Goal: Ask a question: Seek information or help from site administrators or community

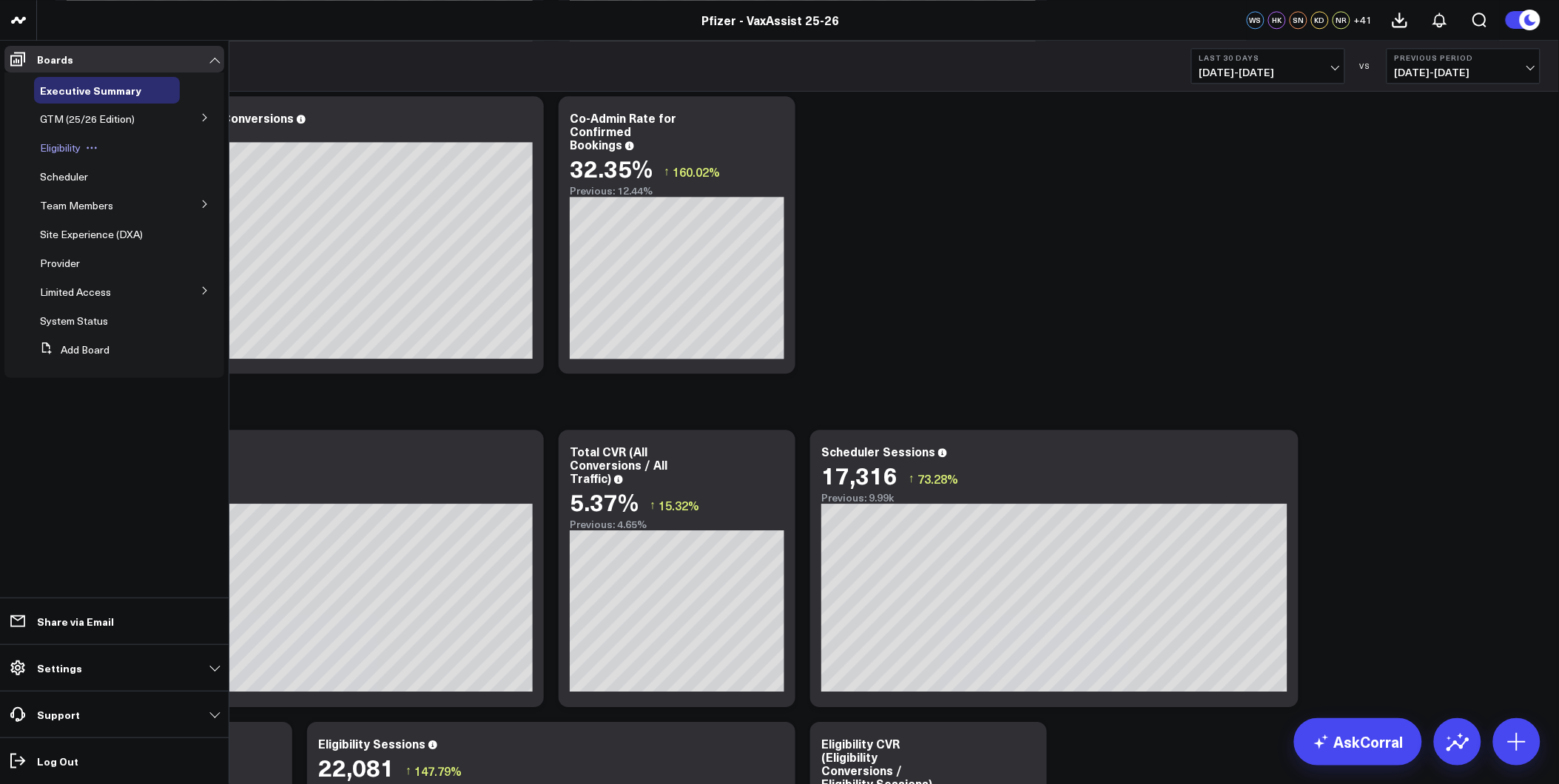
scroll to position [1232, 0]
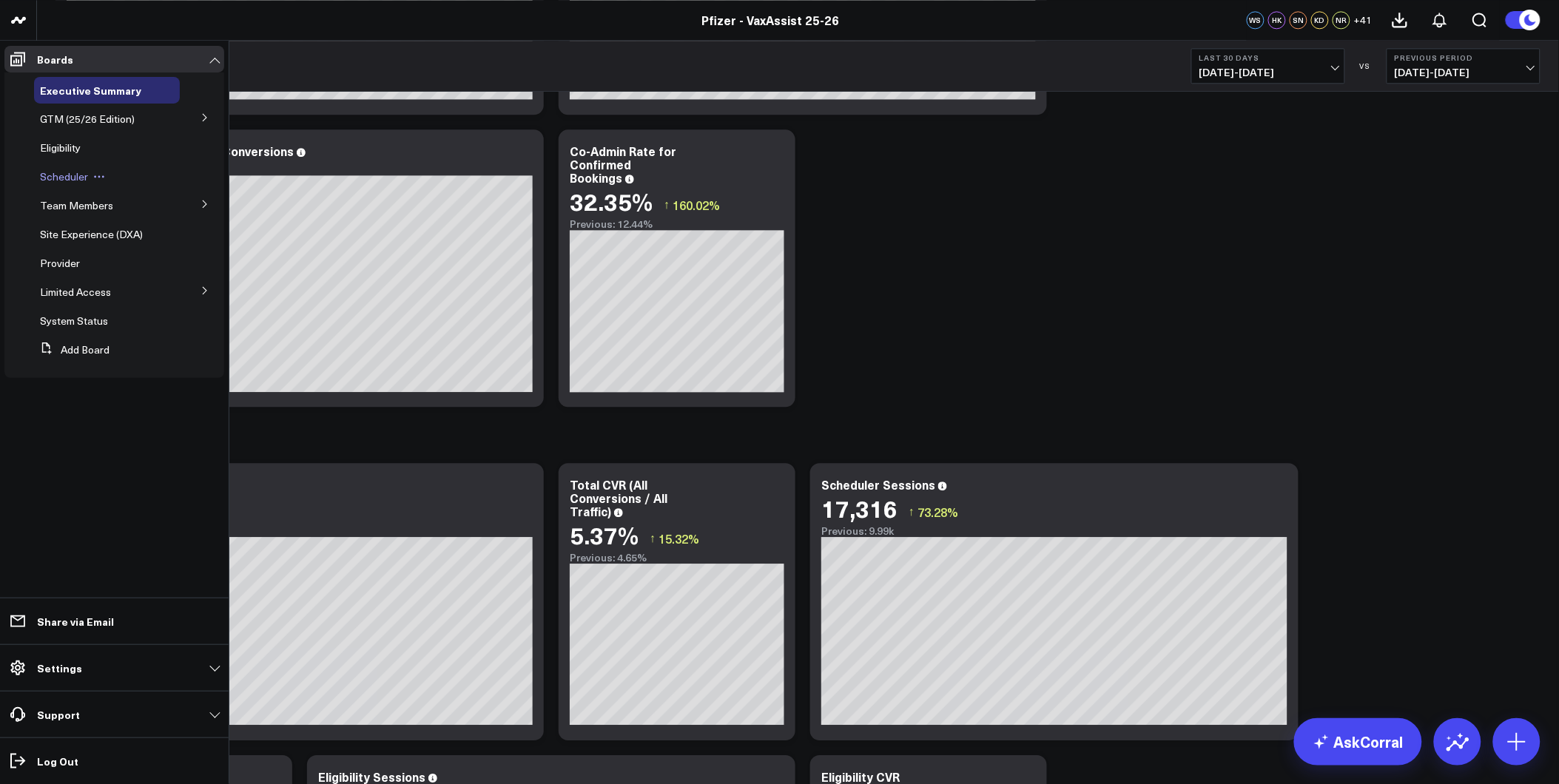
click at [57, 171] on span "Scheduler" at bounding box center [63, 176] width 48 height 14
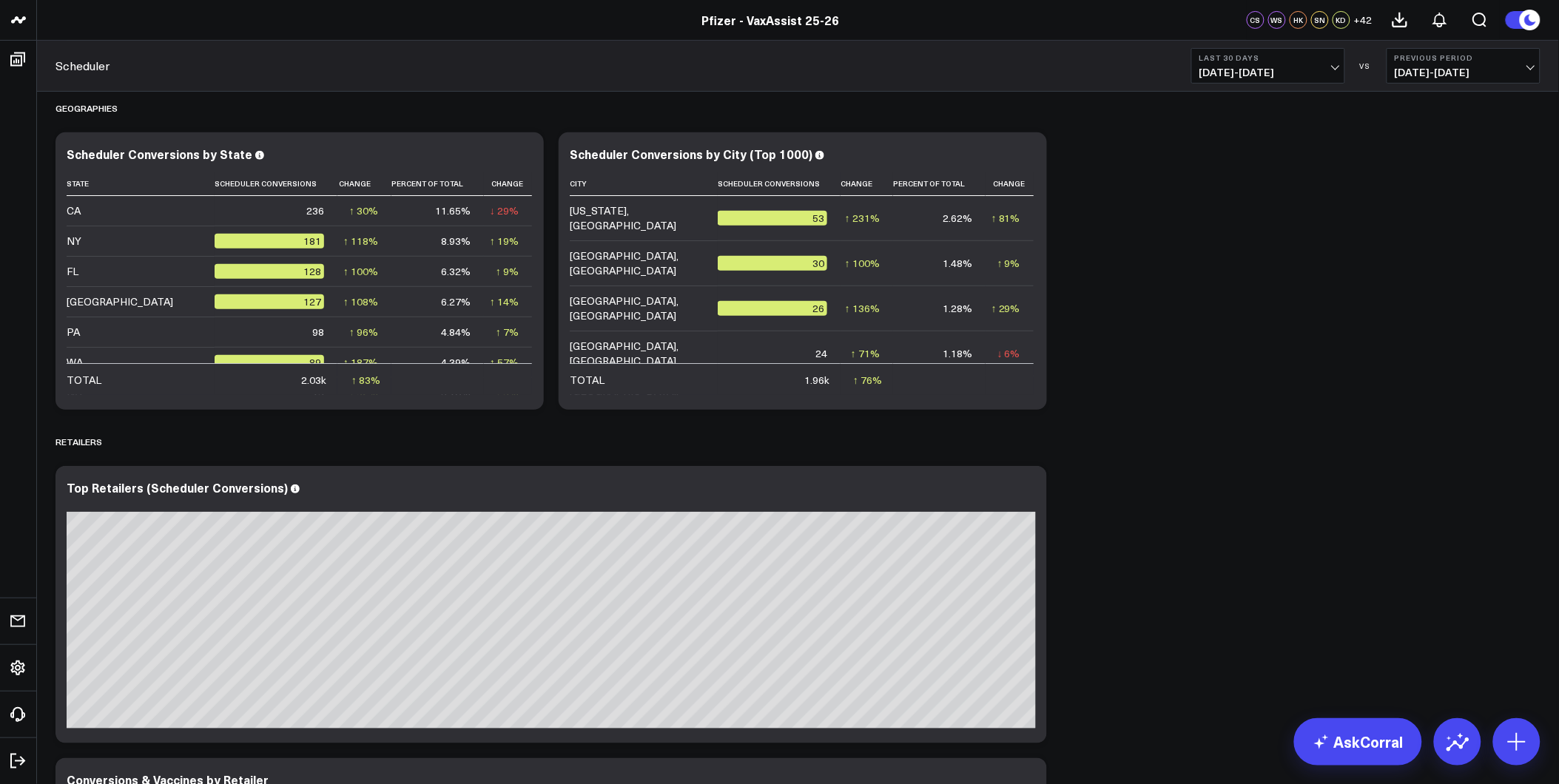
click at [1295, 90] on div "Scheduler Last 30 Days [DATE] - [DATE] VS Previous Period [DATE] - [DATE]" at bounding box center [798, 66] width 1522 height 51
click at [1295, 63] on button "Last 30 Days [DATE] - [DATE]" at bounding box center [1268, 66] width 154 height 35
click at [1244, 476] on link "Custom Dates" at bounding box center [1268, 473] width 152 height 28
select select "7"
select select "2025"
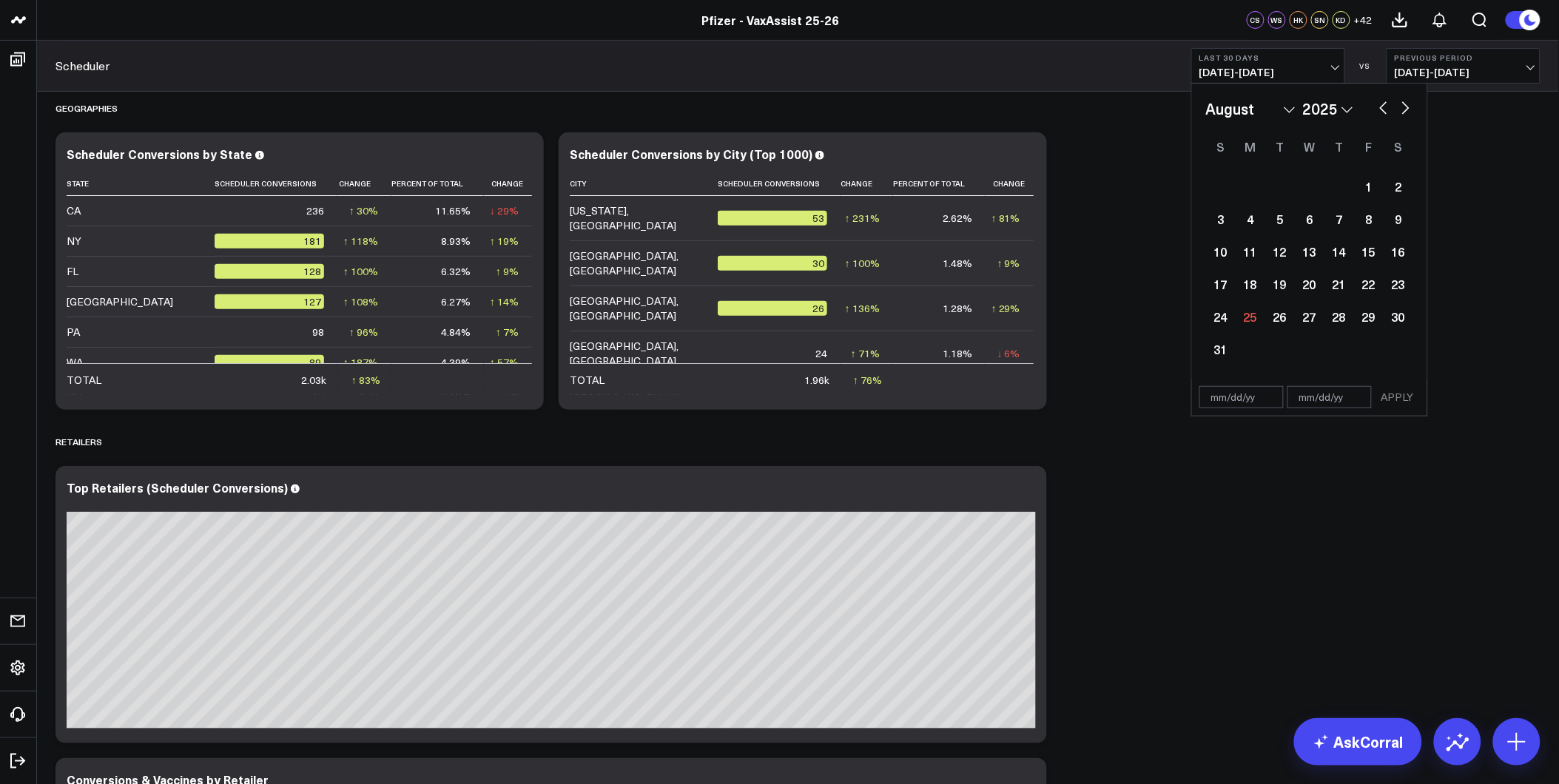
click at [1214, 400] on input "text" at bounding box center [1242, 396] width 85 height 22
select select "7"
select select "2025"
type input "[DATE]"
select select "8"
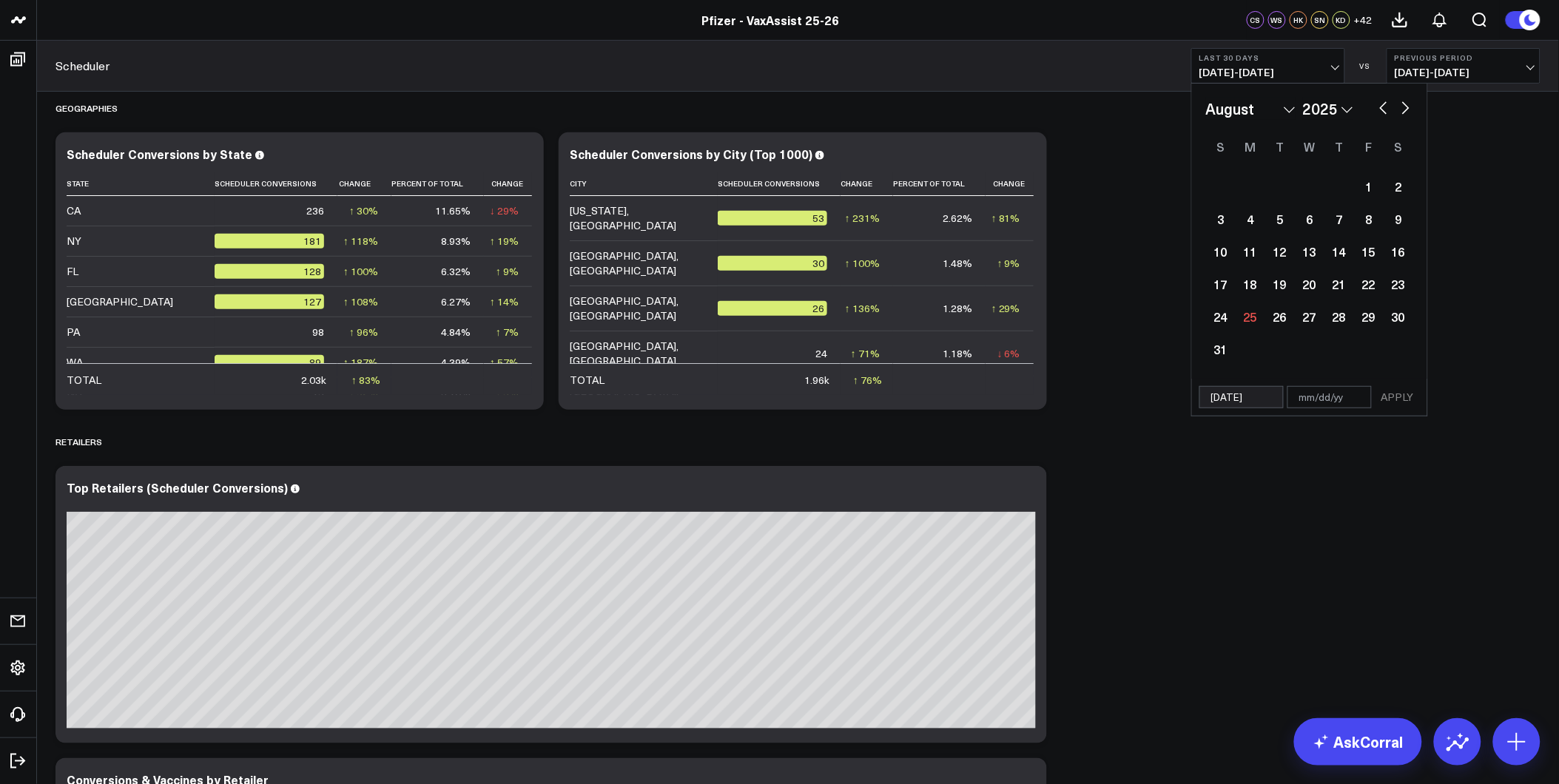
select select "2024"
type input "[DATE]"
click at [1307, 361] on input "text" at bounding box center [1330, 364] width 85 height 22
type input "12"
select select "8"
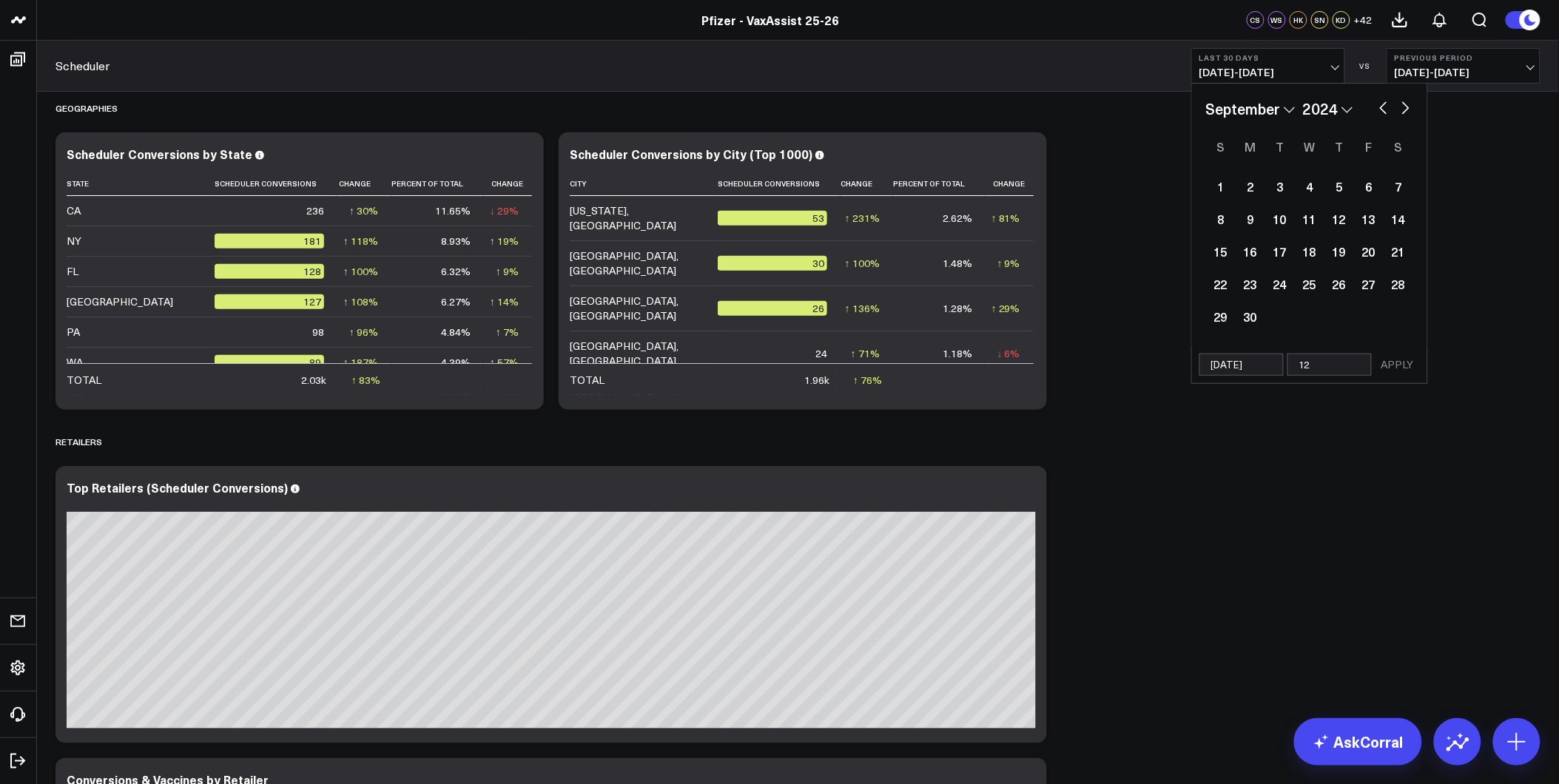
select select "2024"
type input "12/"
select select "8"
select select "2024"
type input "[DATE]"
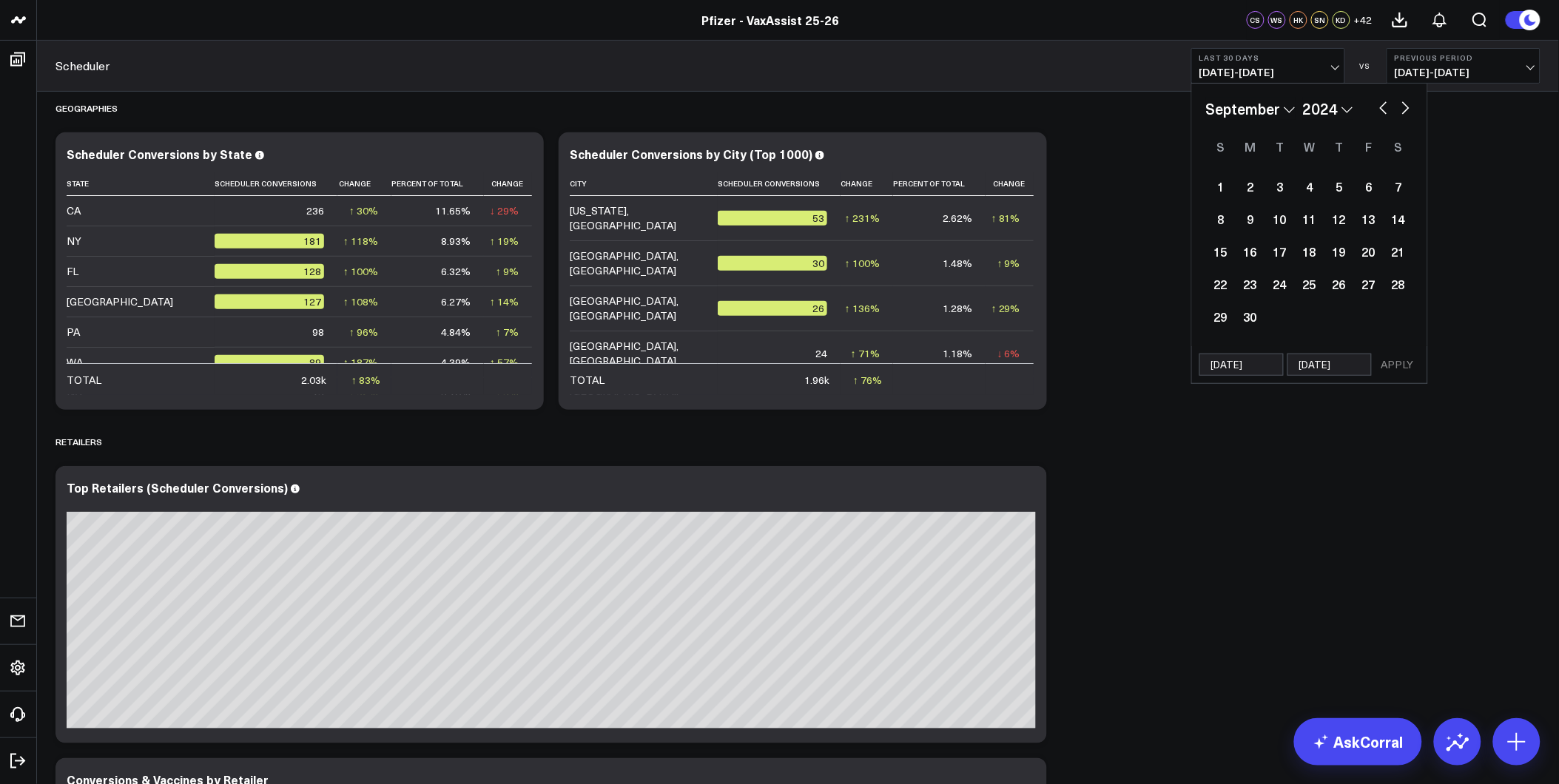
select select "8"
select select "2024"
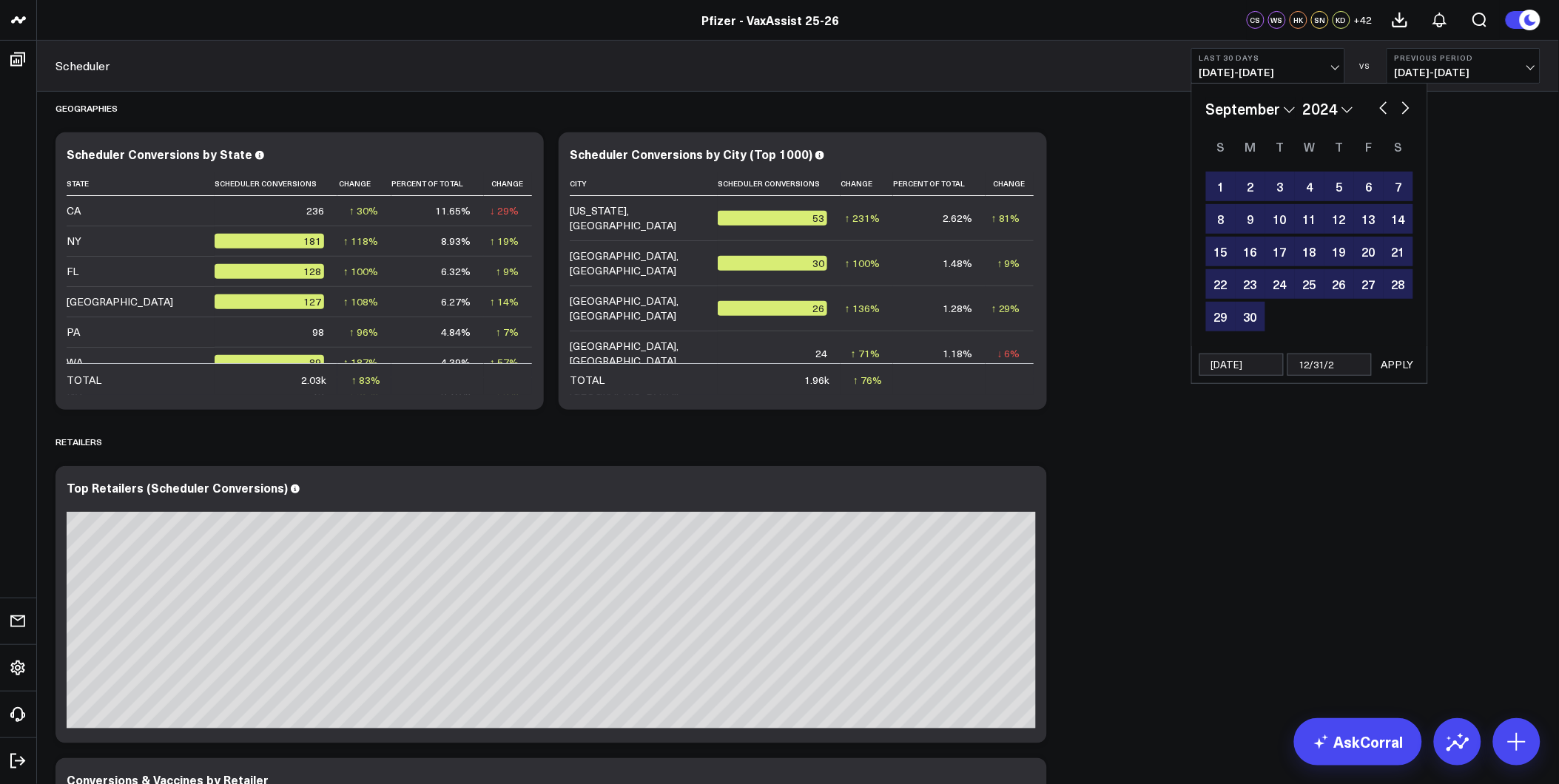
type input "[DATE]"
select select "8"
select select "2024"
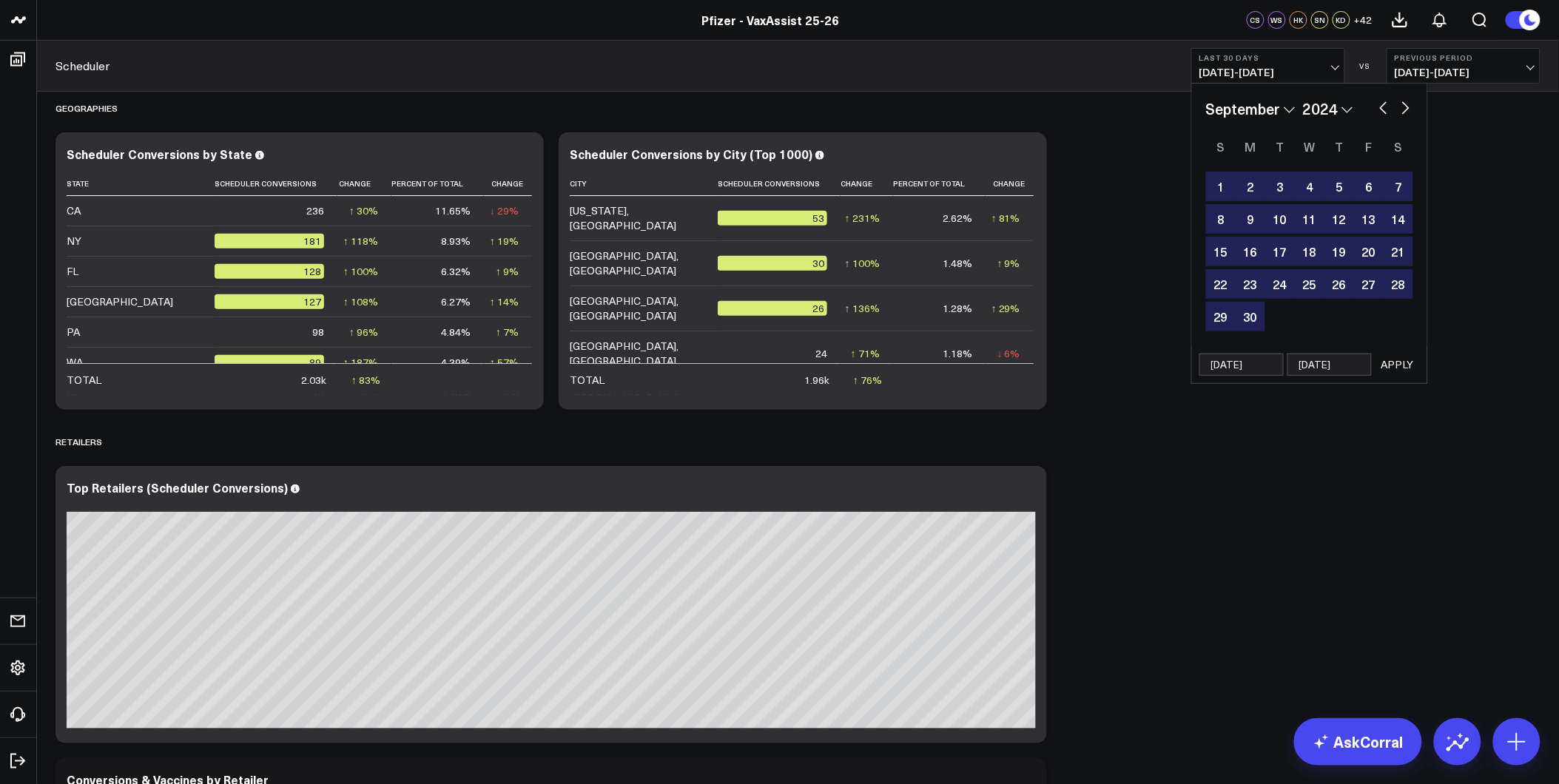
scroll to position [2219, 0]
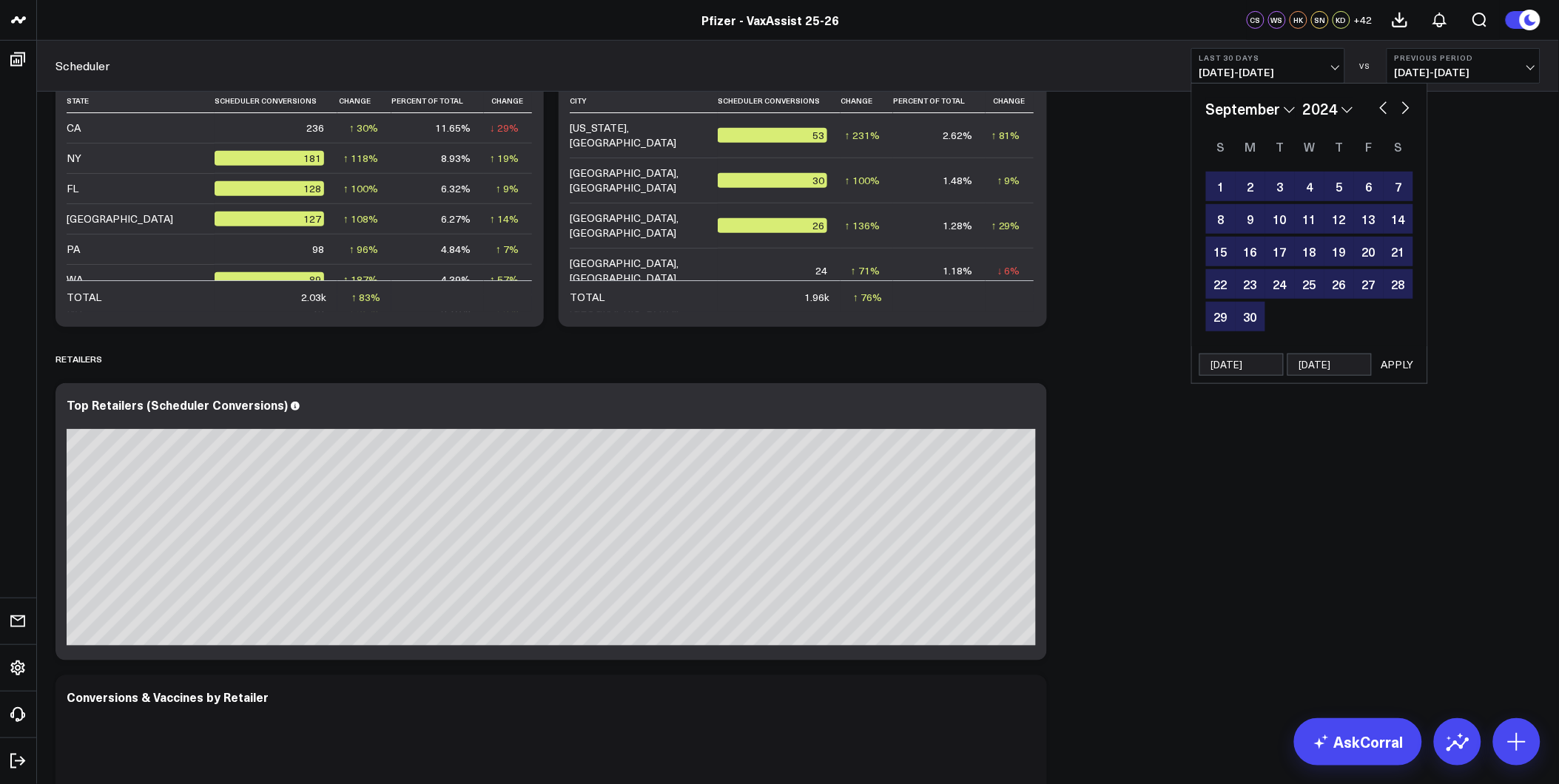
type input "[DATE]"
click at [1399, 370] on button "APPLY" at bounding box center [1398, 364] width 44 height 22
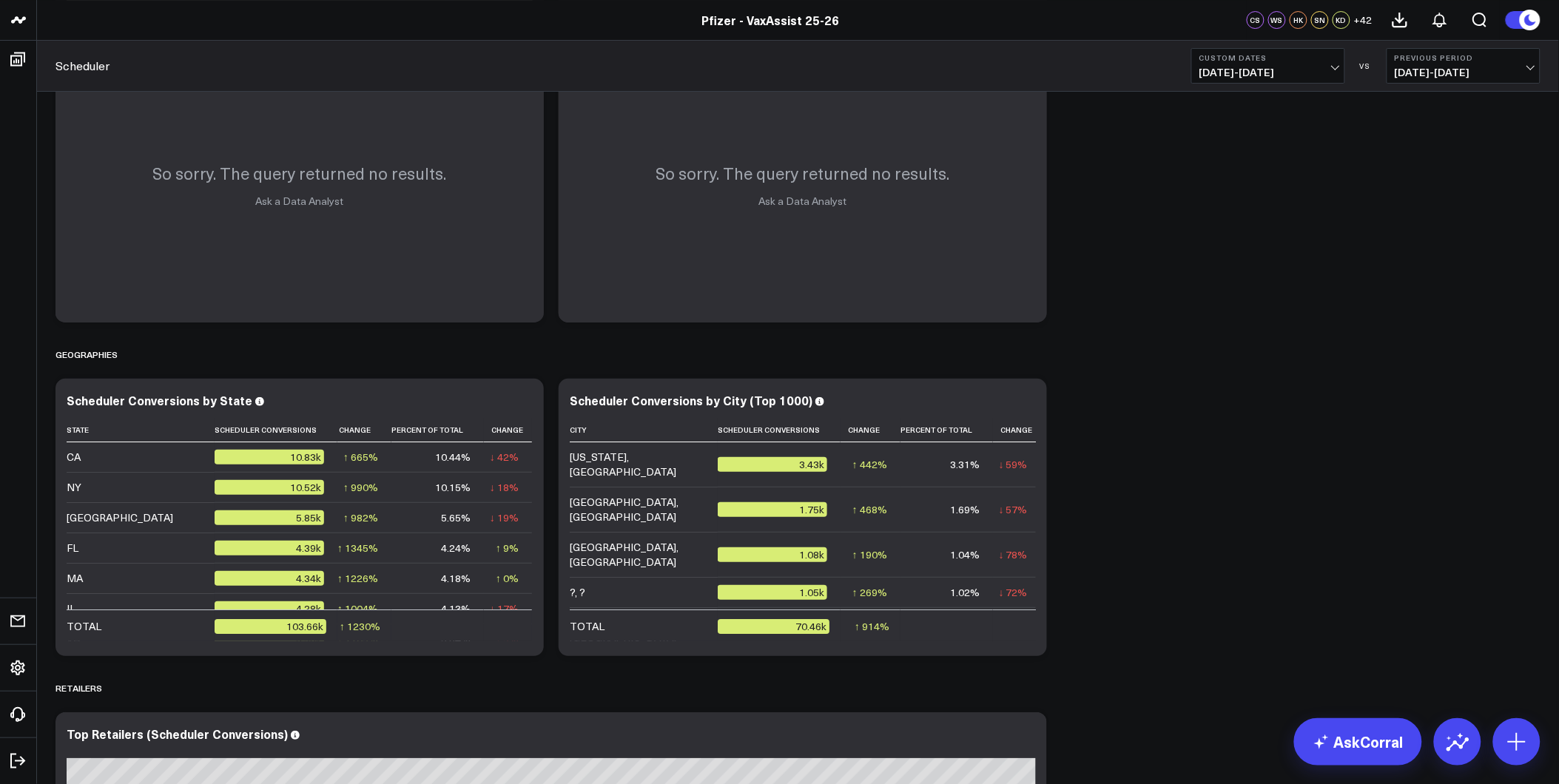
click at [1436, 70] on span "[DATE] - [DATE]" at bounding box center [1464, 72] width 137 height 11
click at [1442, 183] on link "No Comparison" at bounding box center [1463, 184] width 152 height 28
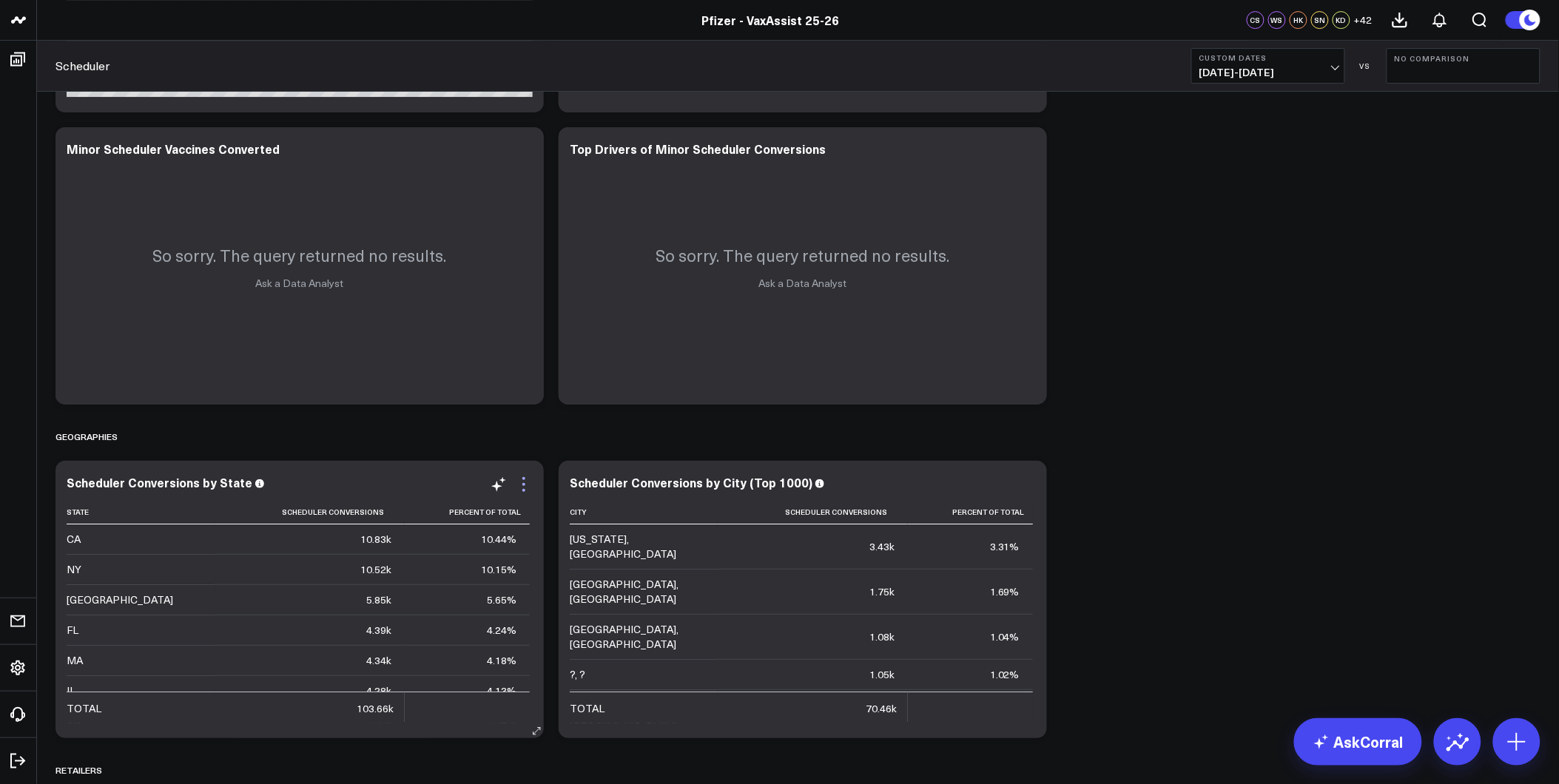
click at [523, 492] on icon at bounding box center [523, 484] width 18 height 18
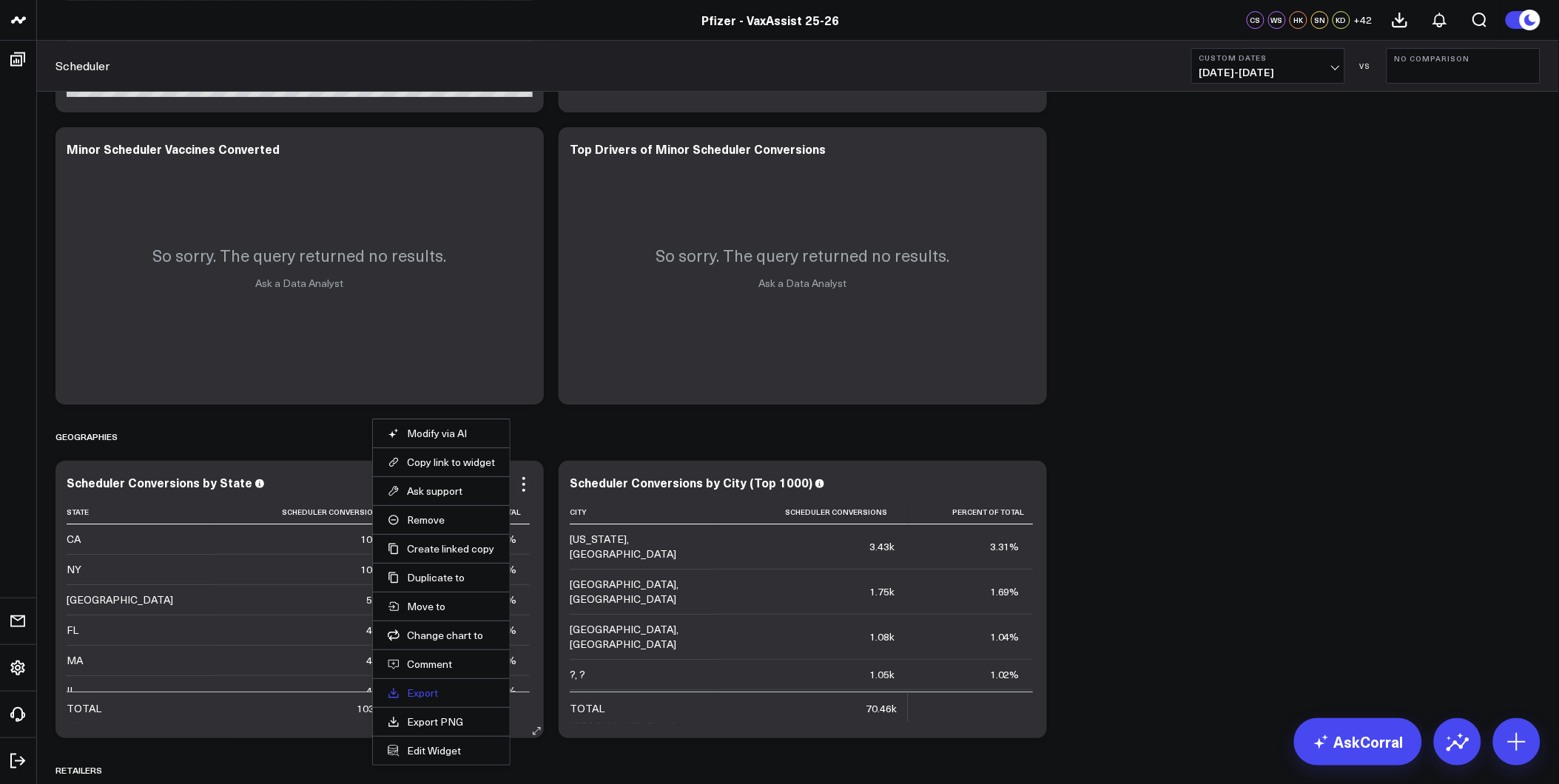
click at [416, 696] on link "Export" at bounding box center [442, 692] width 108 height 13
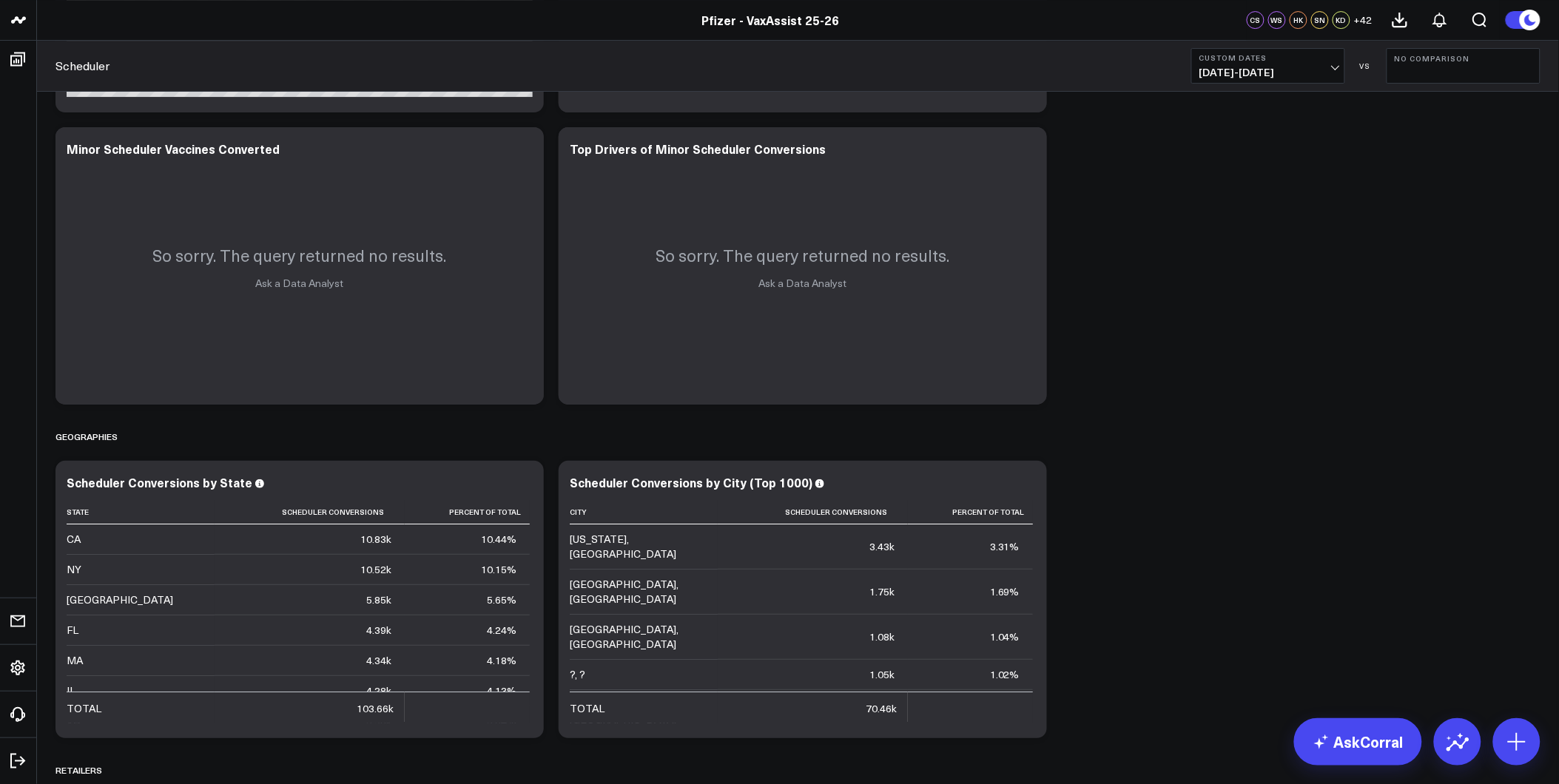
drag, startPoint x: 1400, startPoint y: 249, endPoint x: 1392, endPoint y: 205, distance: 44.7
click at [1309, 63] on button "Custom Dates [DATE] - [DATE]" at bounding box center [1268, 66] width 154 height 35
click at [1268, 216] on link "Last 90 Days" at bounding box center [1268, 213] width 152 height 28
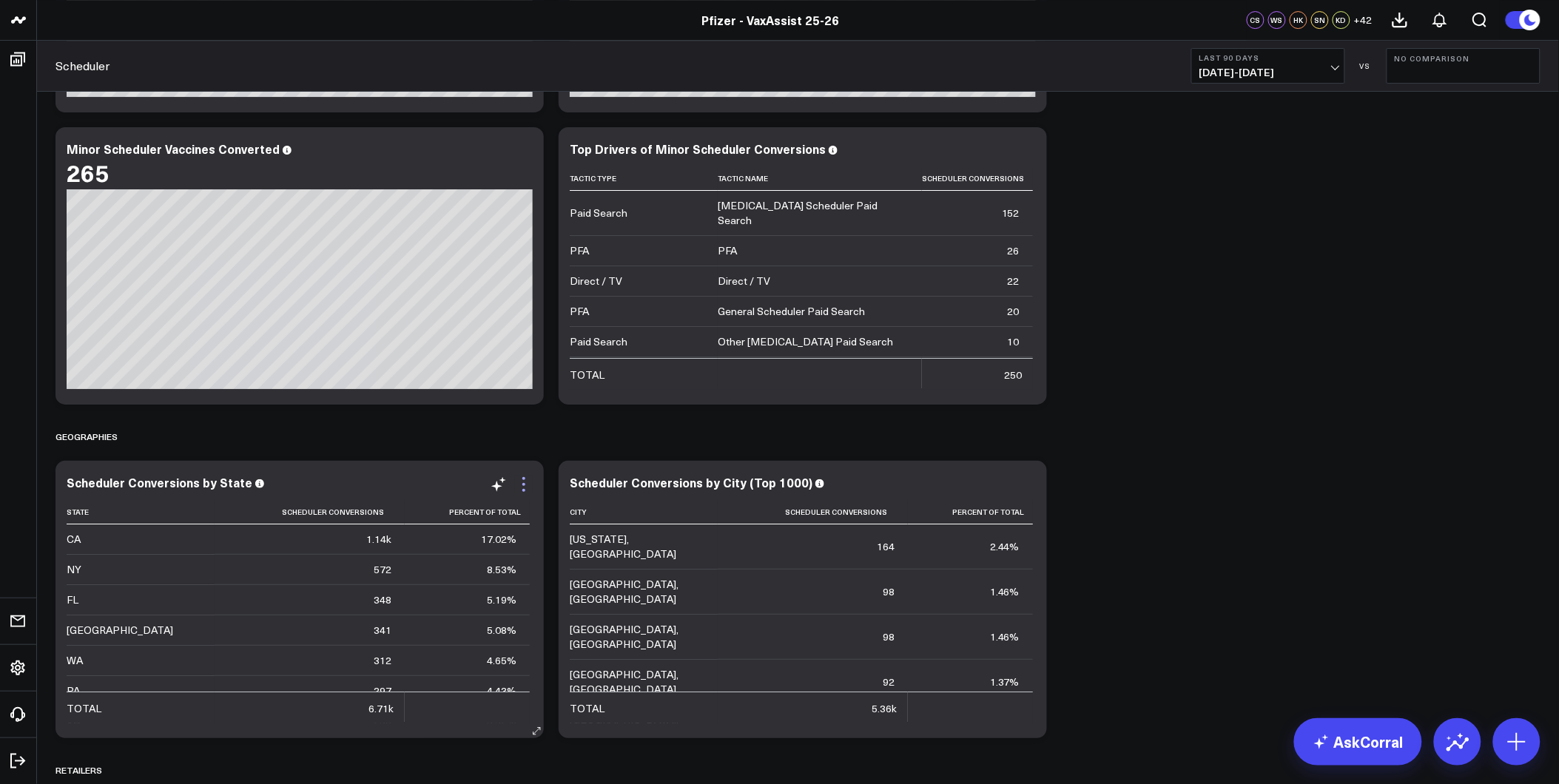
click at [523, 491] on icon at bounding box center [523, 490] width 3 height 3
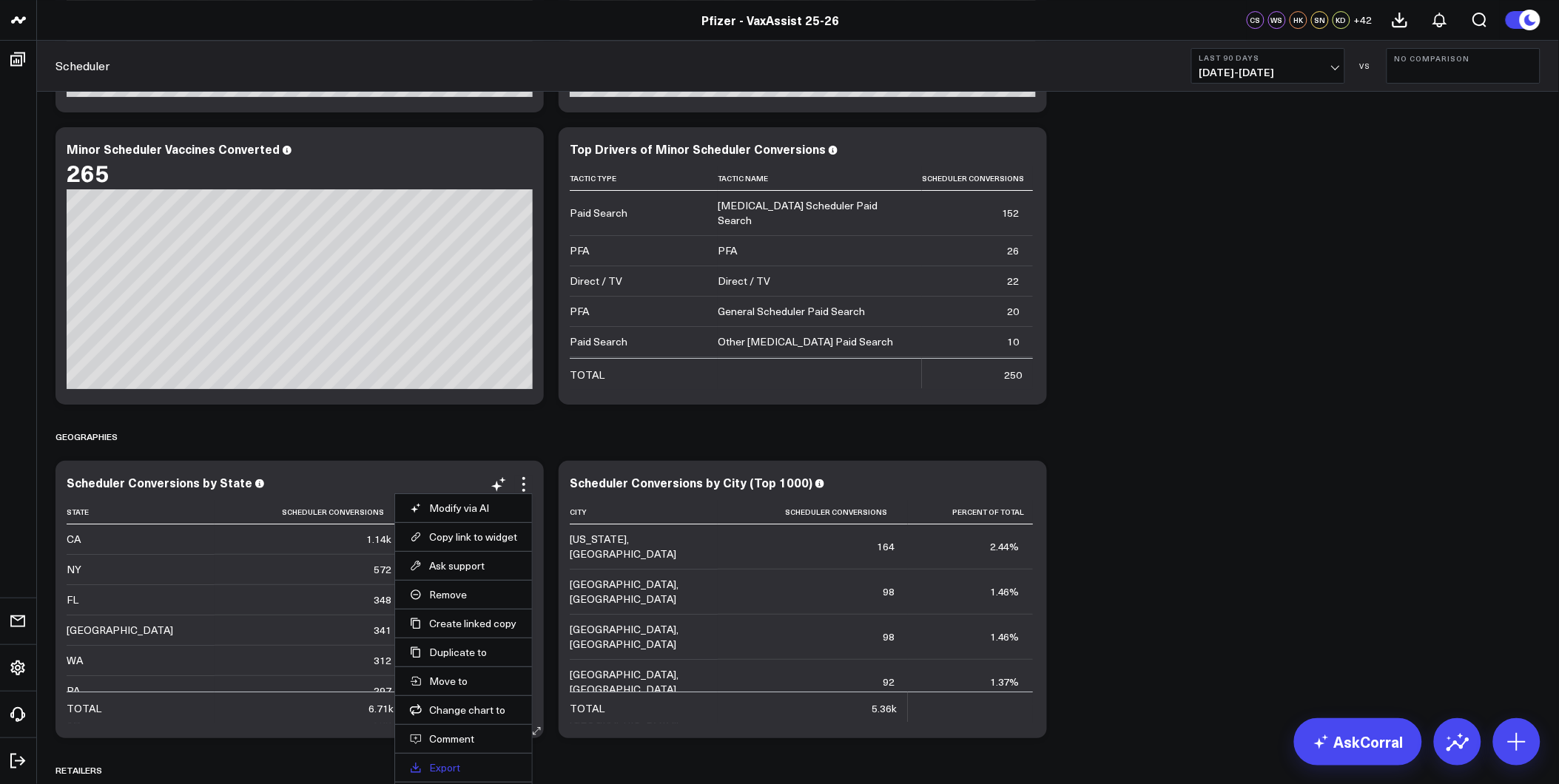
click at [445, 769] on link "Export" at bounding box center [464, 767] width 108 height 13
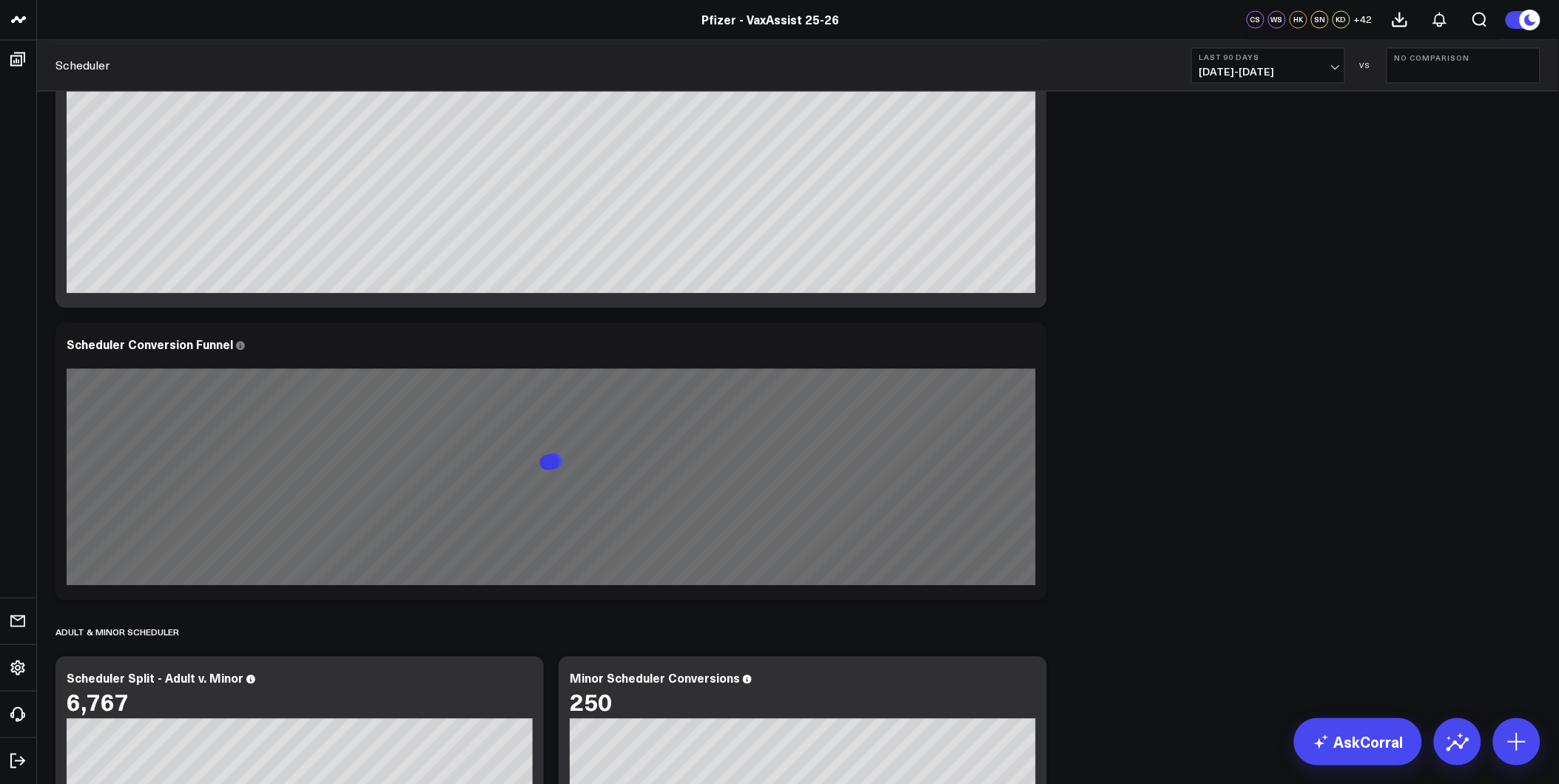
scroll to position [3287, 0]
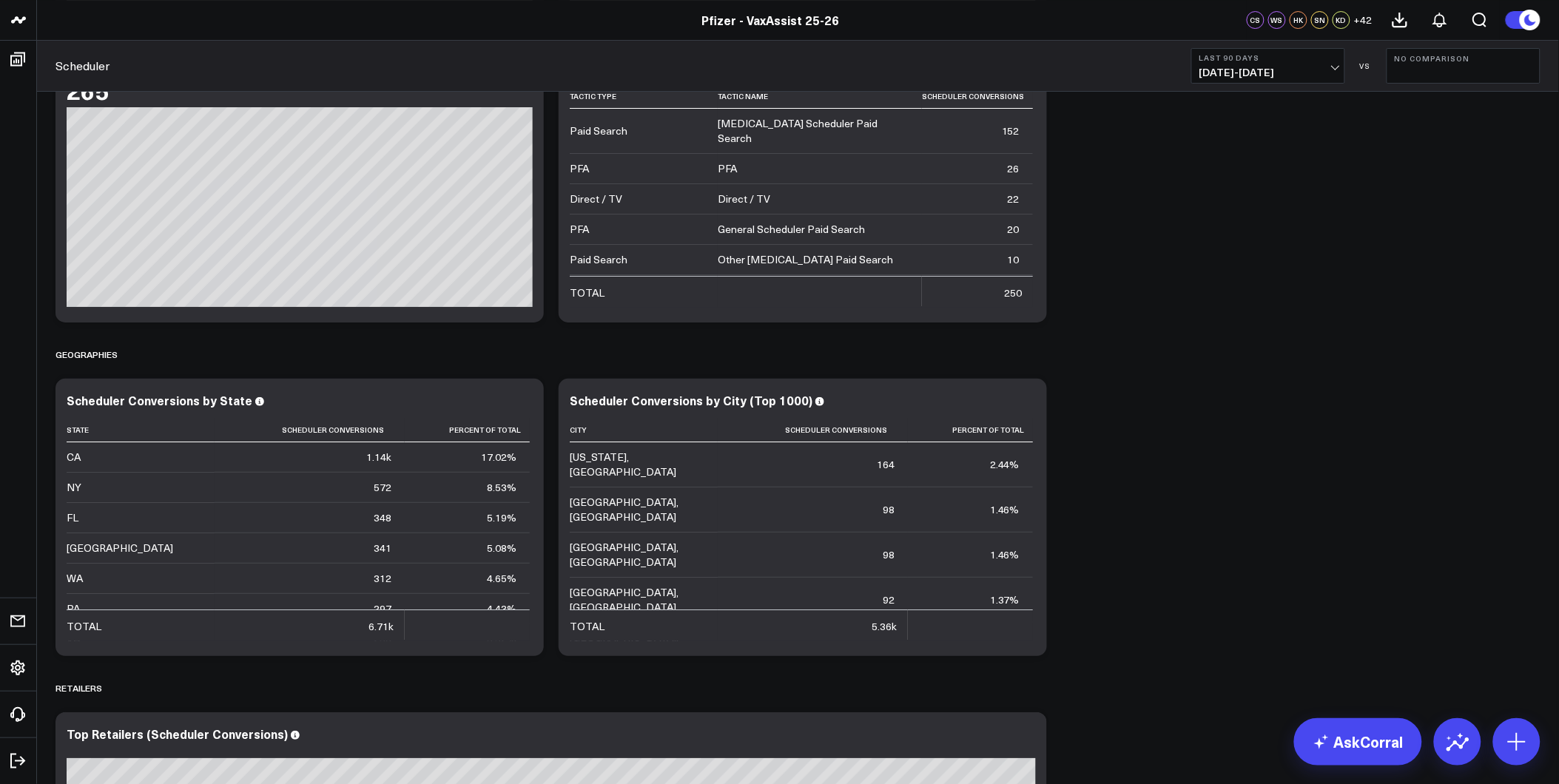
scroll to position [2301, 0]
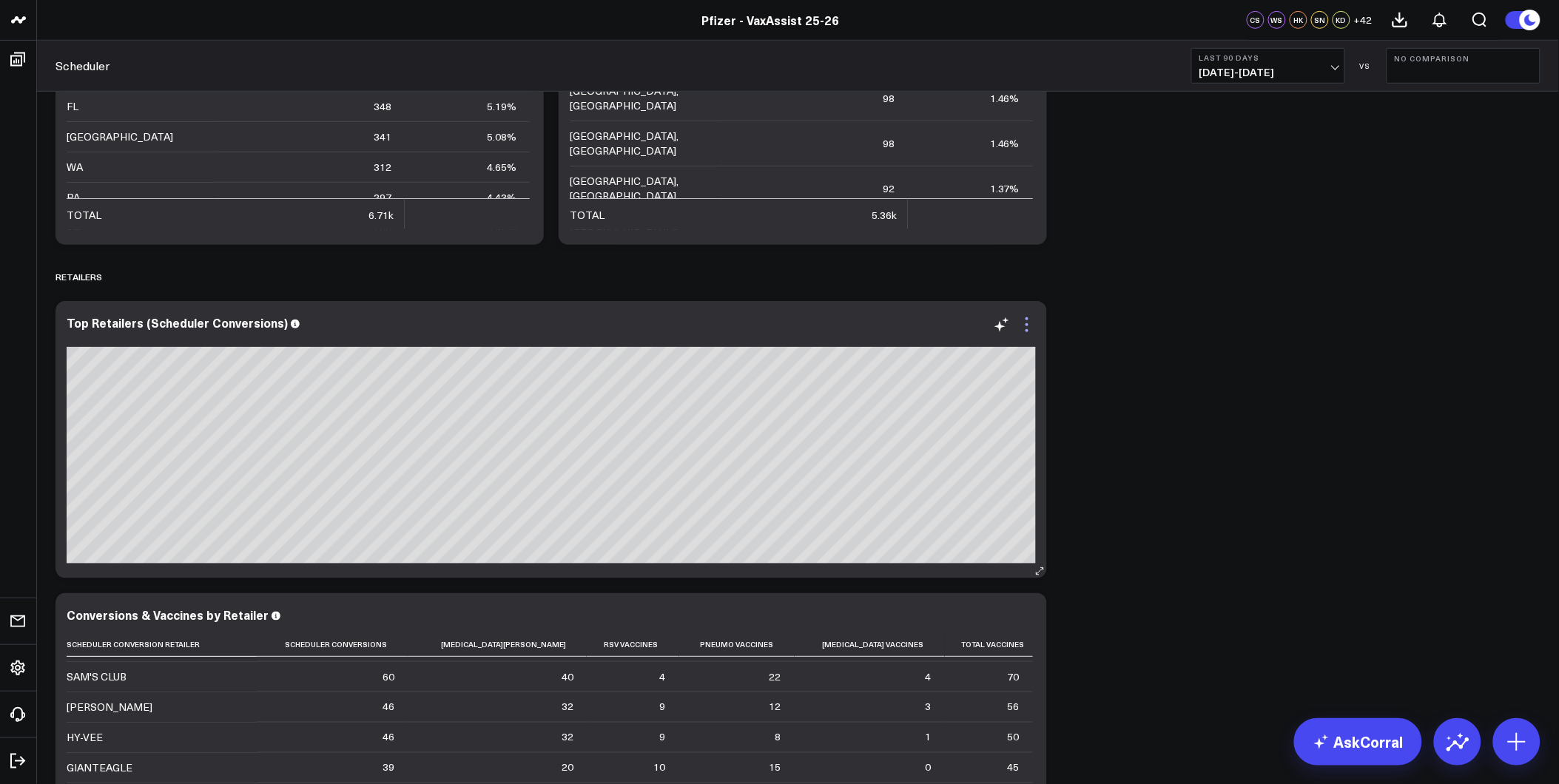
click at [1032, 330] on icon at bounding box center [1027, 325] width 18 height 18
click at [1022, 331] on icon at bounding box center [1027, 325] width 18 height 18
click at [1007, 316] on icon at bounding box center [1002, 325] width 18 height 18
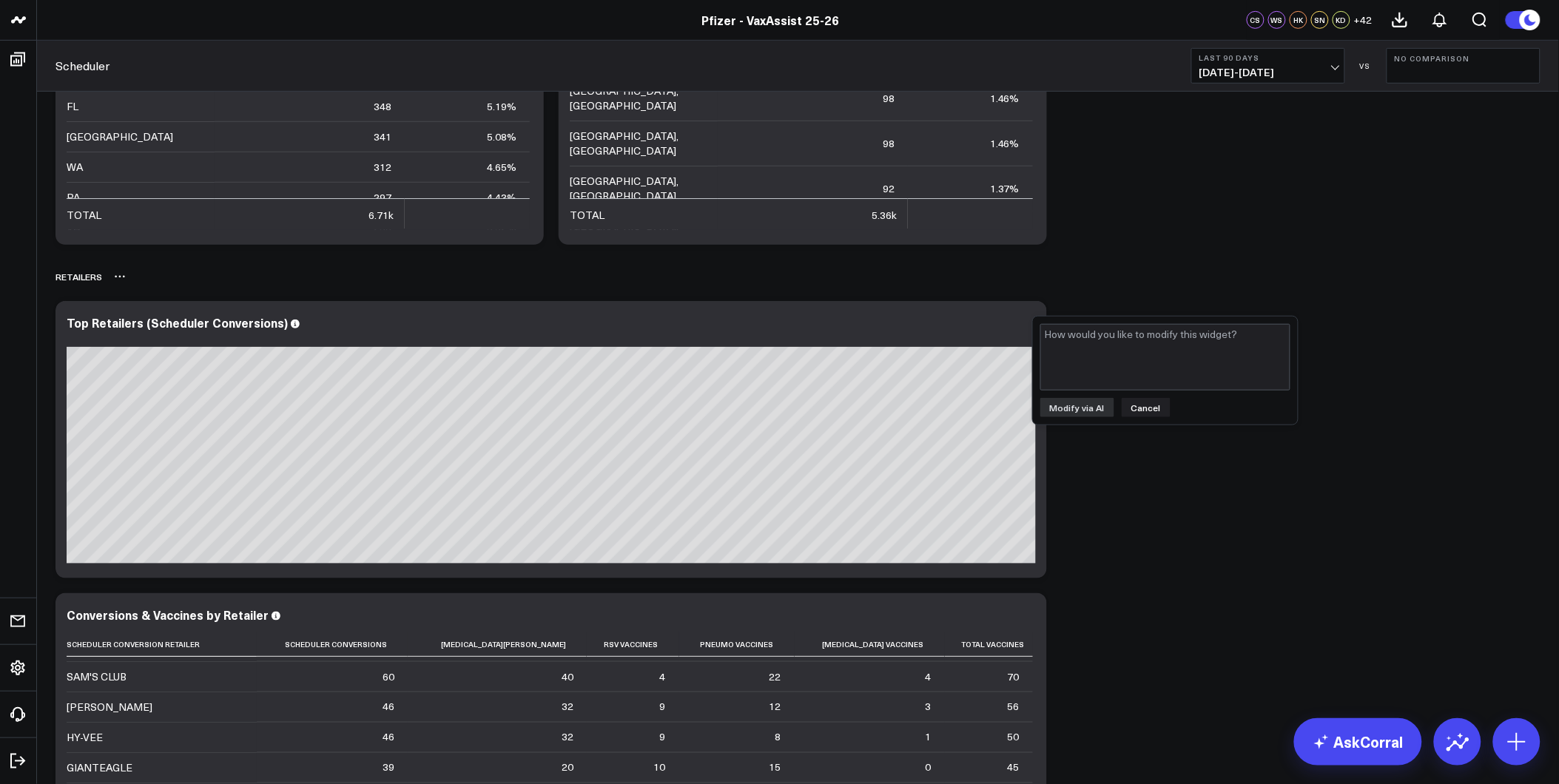
click at [1177, 287] on div "Retailers" at bounding box center [798, 277] width 1485 height 34
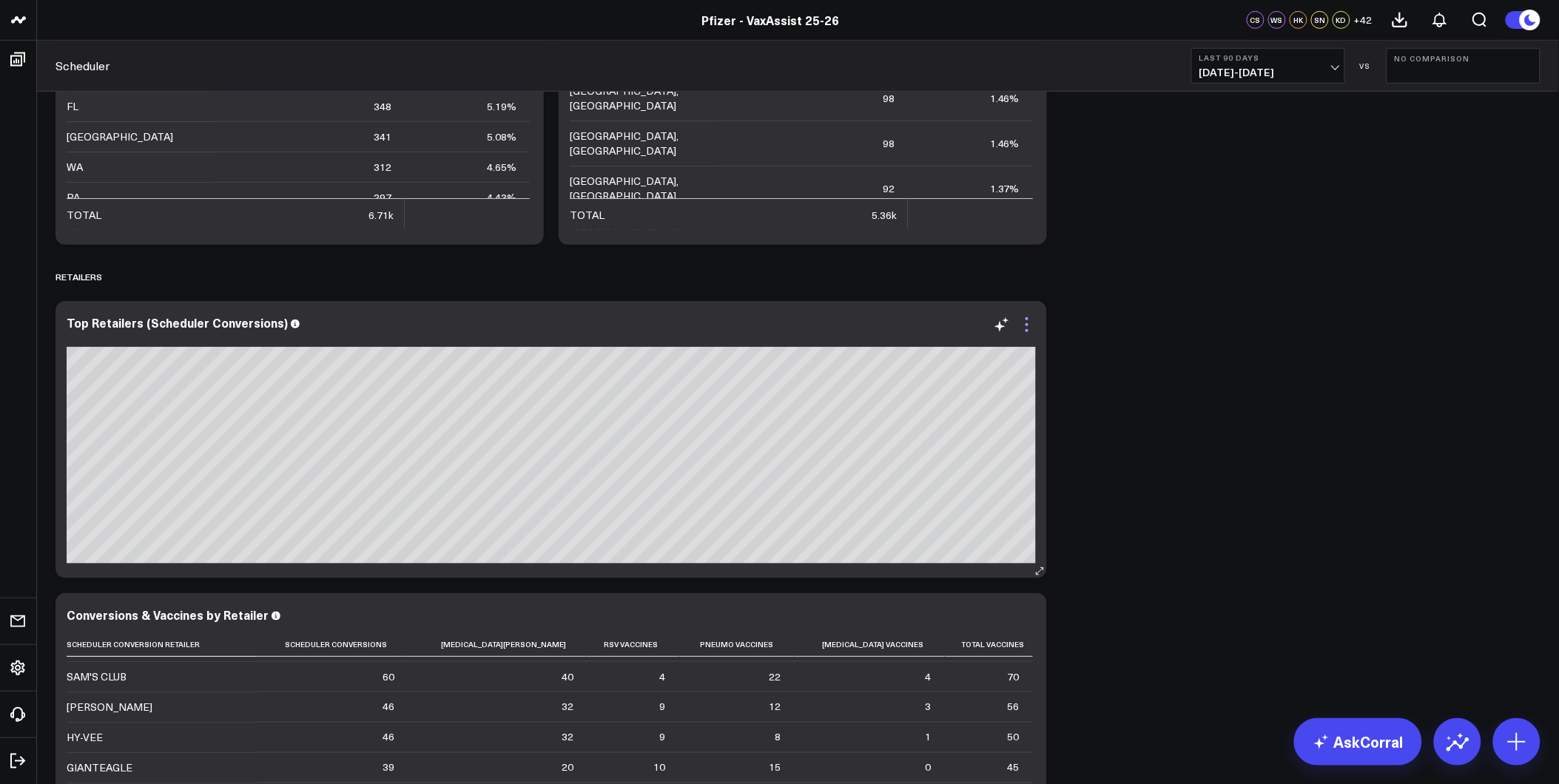
click at [1026, 327] on icon at bounding box center [1027, 325] width 18 height 18
click at [1128, 558] on div "SCHEDULER Modify via AI Copy link to widget Ask support Remove Create linked co…" at bounding box center [798, 565] width 1500 height 5549
click at [1388, 734] on link "AskCorral" at bounding box center [1358, 742] width 128 height 48
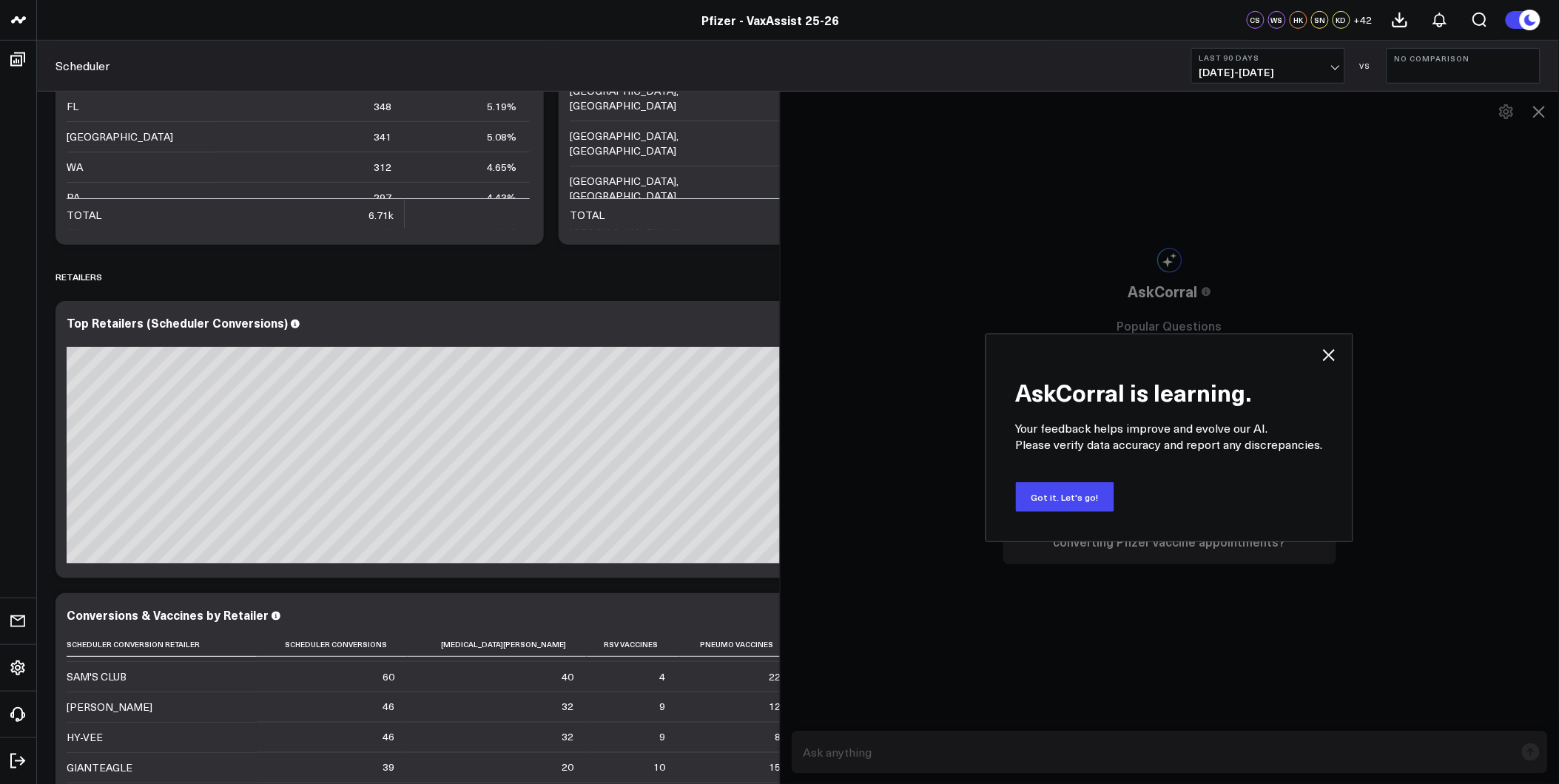
click at [1325, 356] on icon at bounding box center [1329, 355] width 18 height 18
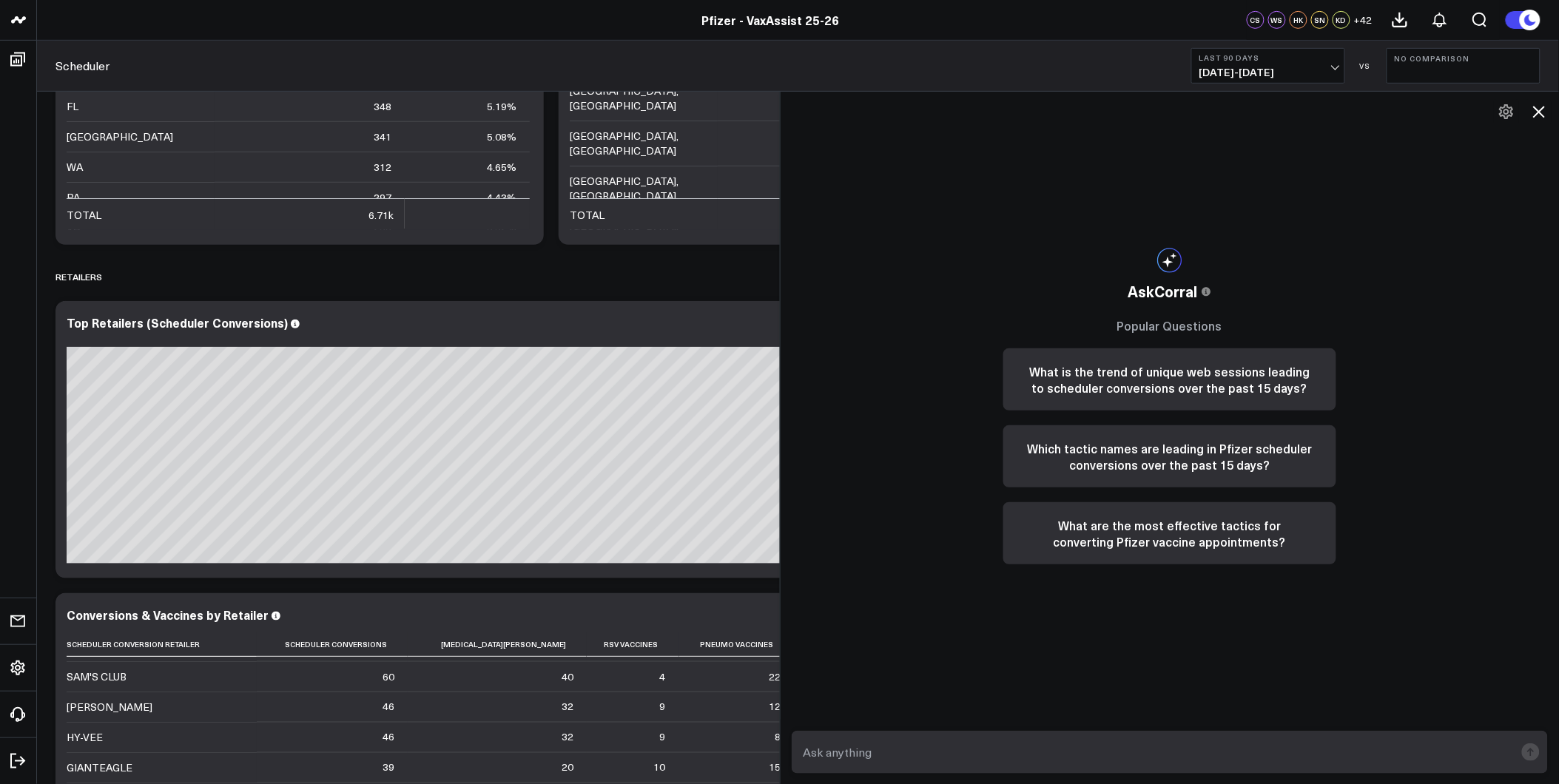
click at [890, 744] on textarea at bounding box center [1158, 752] width 716 height 26
drag, startPoint x: 900, startPoint y: 748, endPoint x: 838, endPoint y: 749, distance: 62.0
click at [838, 749] on textarea "What percentage of Scheduler Convers" at bounding box center [1158, 752] width 716 height 26
click at [1035, 754] on textarea "What # of of Scheduler Convers" at bounding box center [1158, 752] width 716 height 26
drag, startPoint x: 876, startPoint y: 749, endPoint x: 723, endPoint y: 708, distance: 158.4
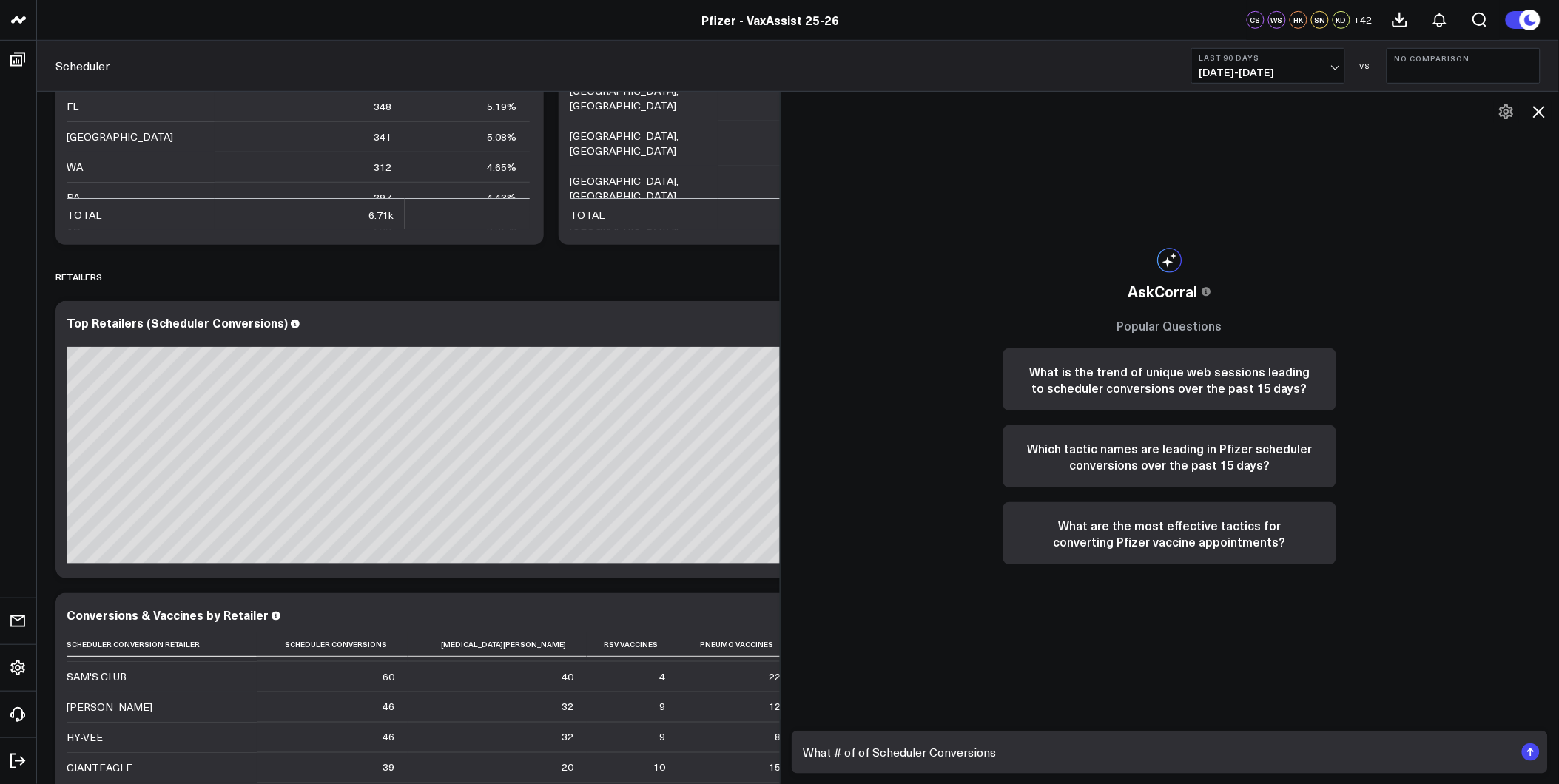
click at [723, 708] on body "Pfizer - VaxAssist Pfizer - VaxAssist 25-26 Pfizer - VaxAssist 25-26 CS WS HK S…" at bounding box center [779, 564] width 1559 height 5729
click at [1052, 750] on textarea "Number of Scheduler Conversions" at bounding box center [1158, 752] width 716 height 26
type textarea "Number of Scheduler Conversions excluding Walgreens and Costco"
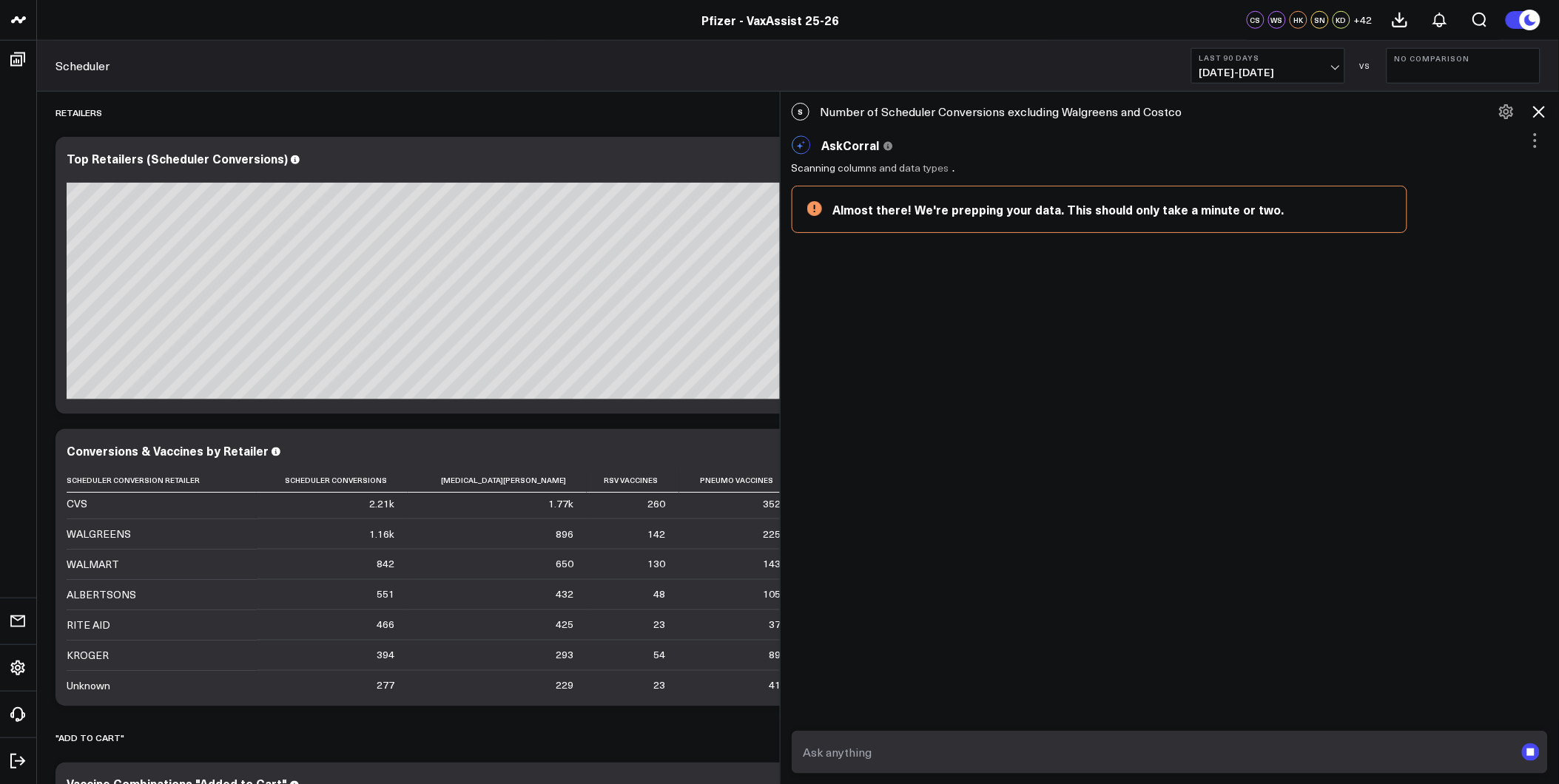
scroll to position [0, 0]
drag, startPoint x: 783, startPoint y: 250, endPoint x: 1008, endPoint y: 249, distance: 225.0
click at [783, 249] on div at bounding box center [780, 437] width 7 height 693
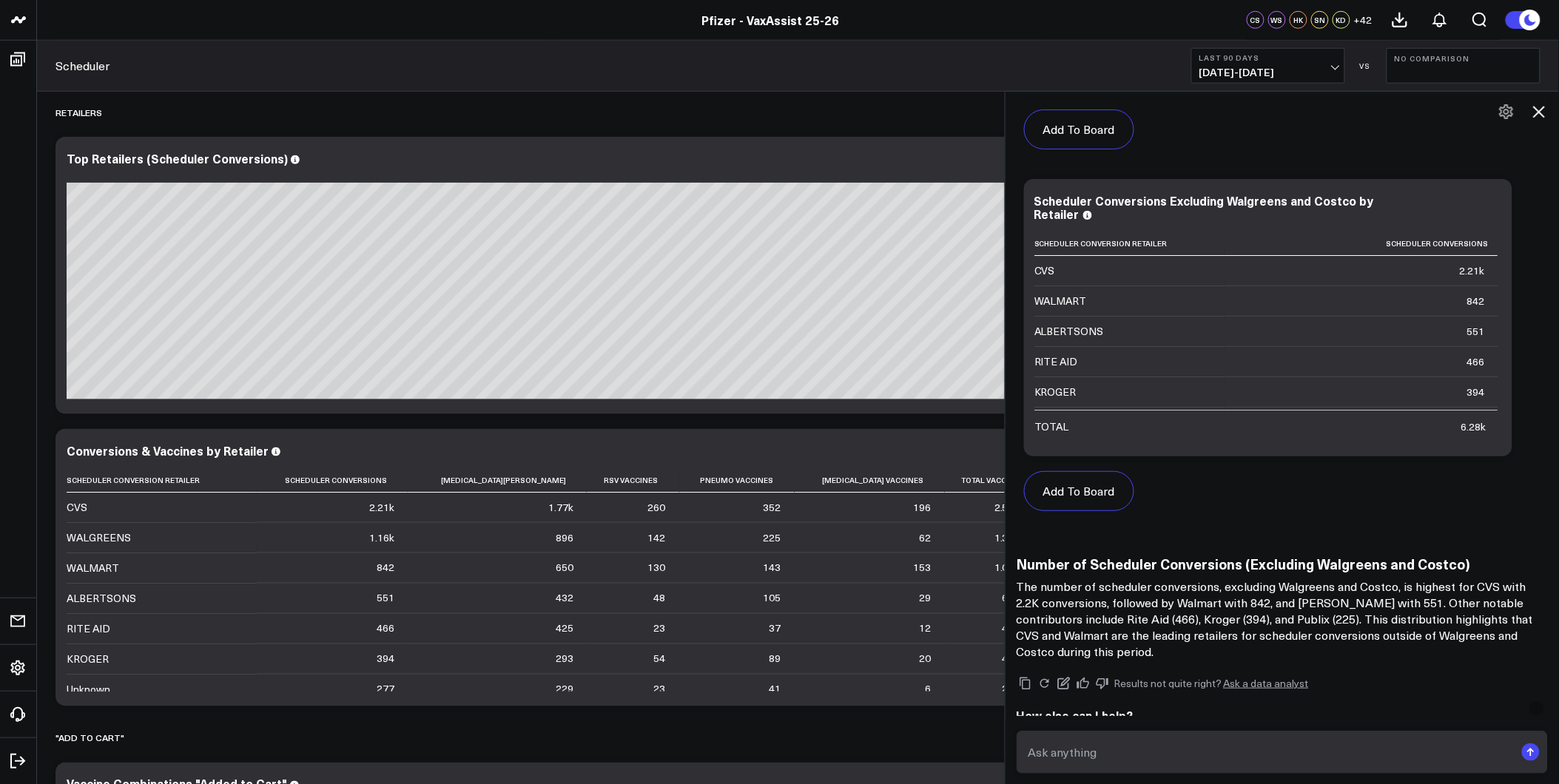
scroll to position [775, 0]
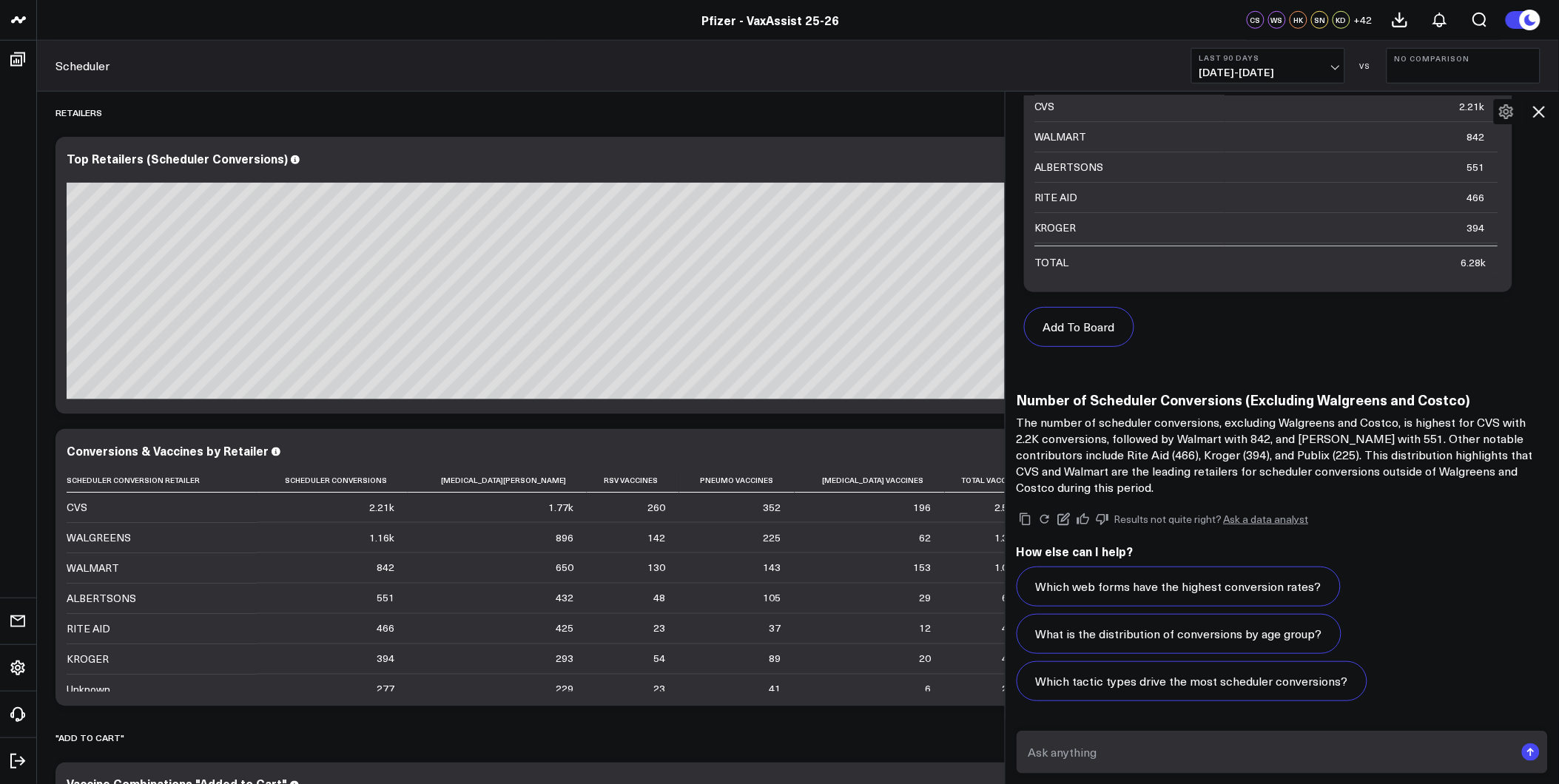
click at [1182, 745] on textarea at bounding box center [1270, 752] width 491 height 26
type textarea "What's the percentage of this out of total scheduler conversions"
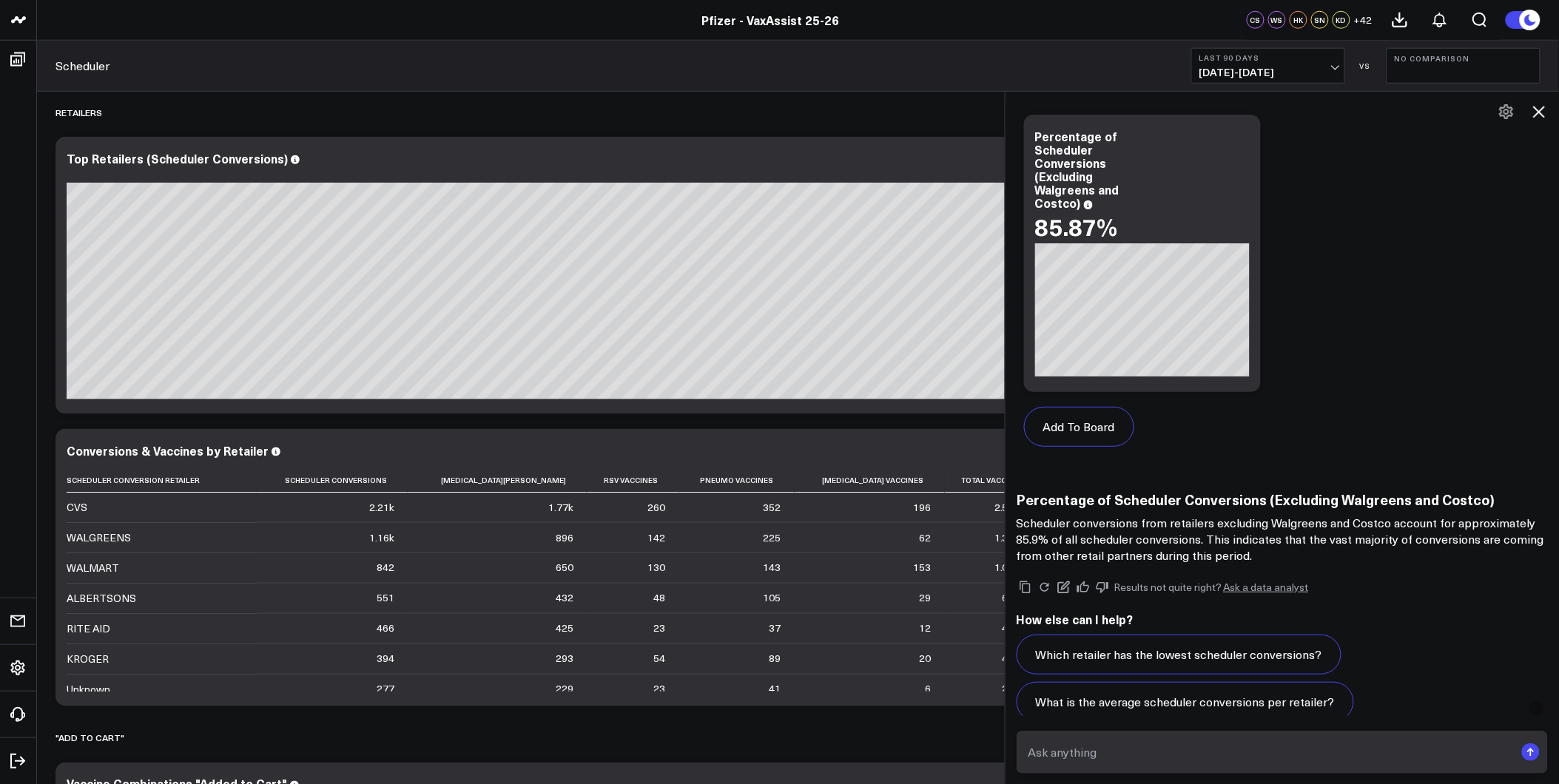
scroll to position [1873, 0]
click at [1103, 744] on textarea at bounding box center [1270, 752] width 491 height 26
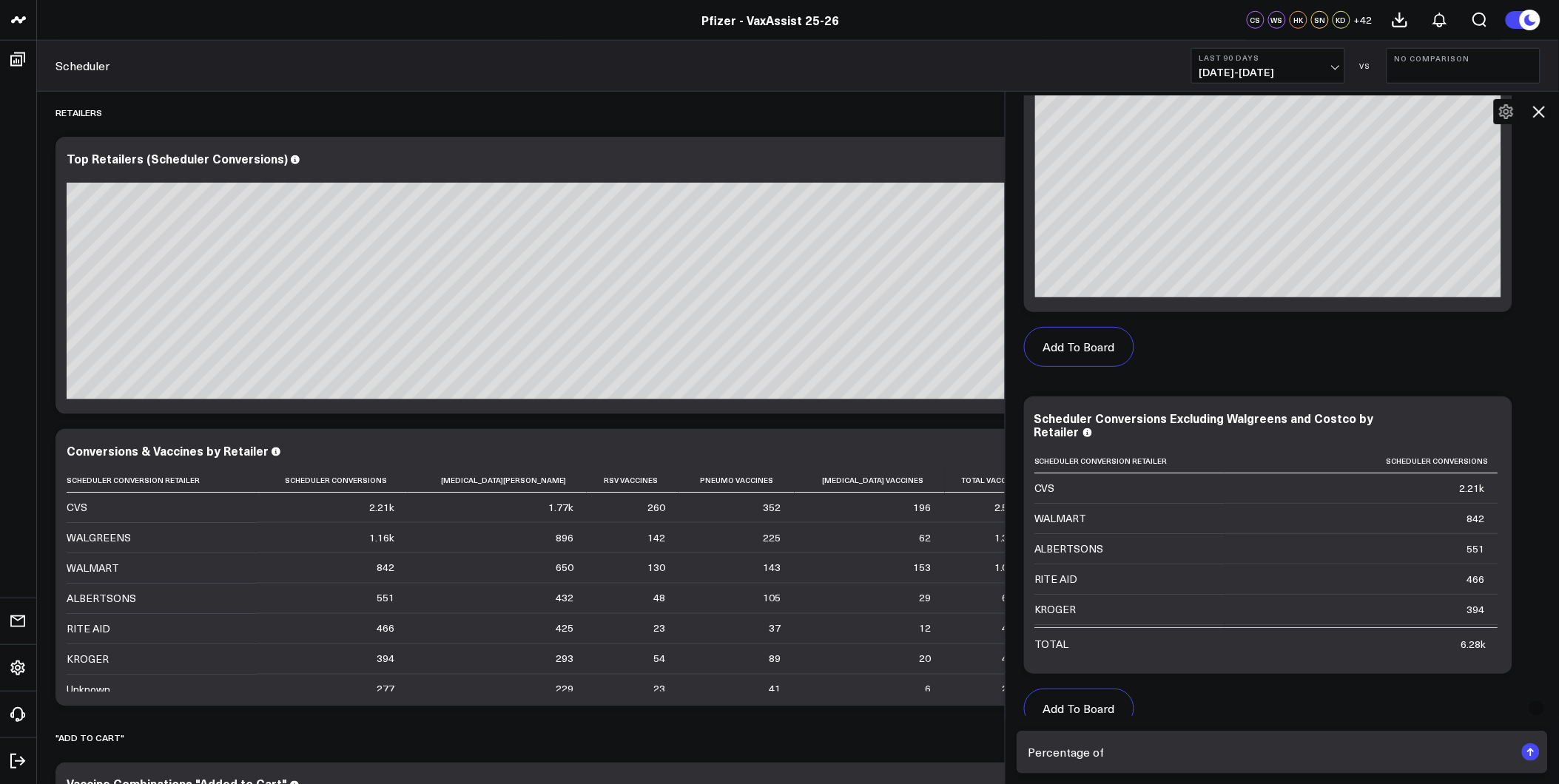
scroll to position [64, 0]
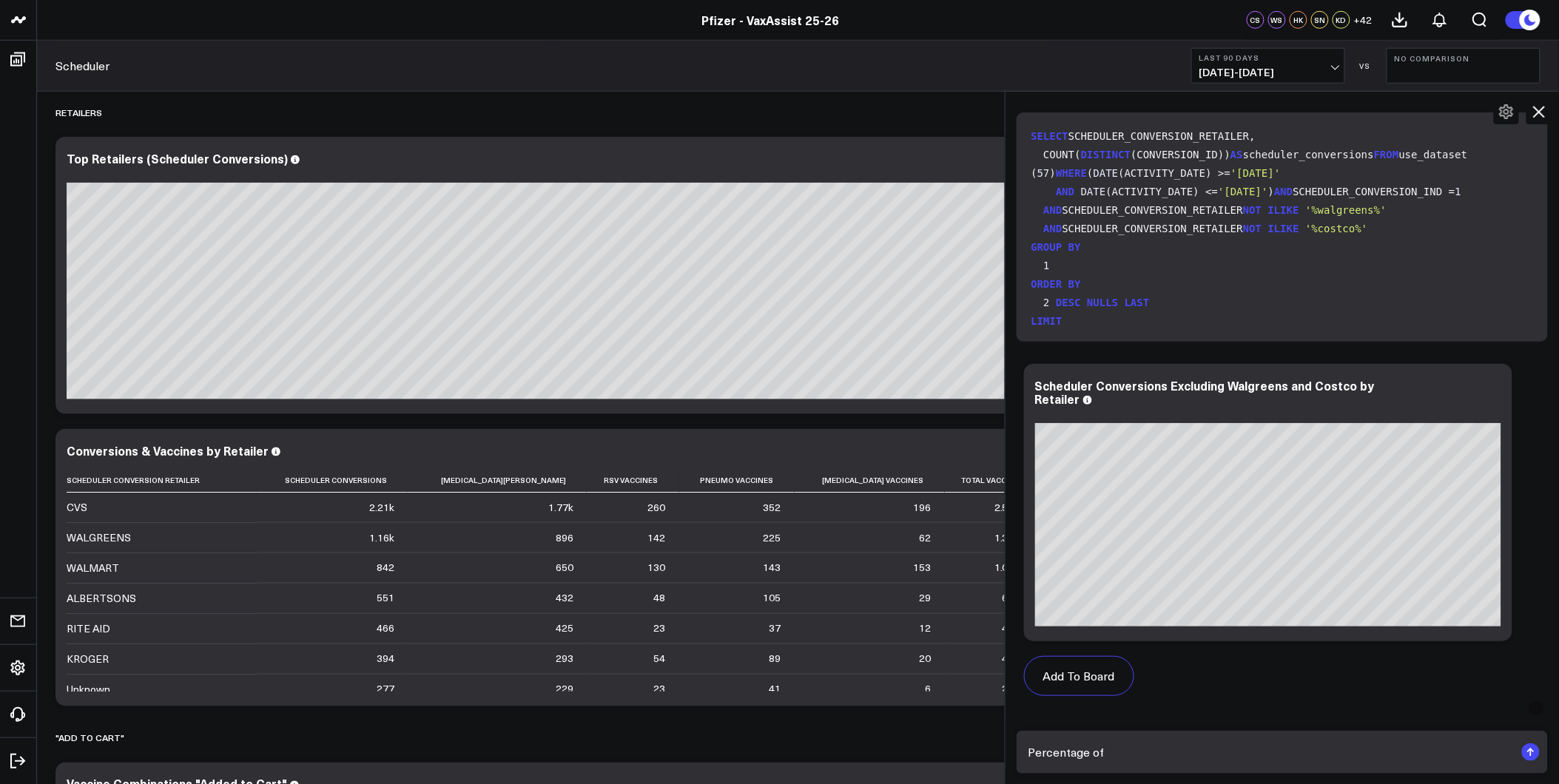
type textarea "Percentage of"
click at [1532, 108] on icon at bounding box center [1539, 112] width 18 height 18
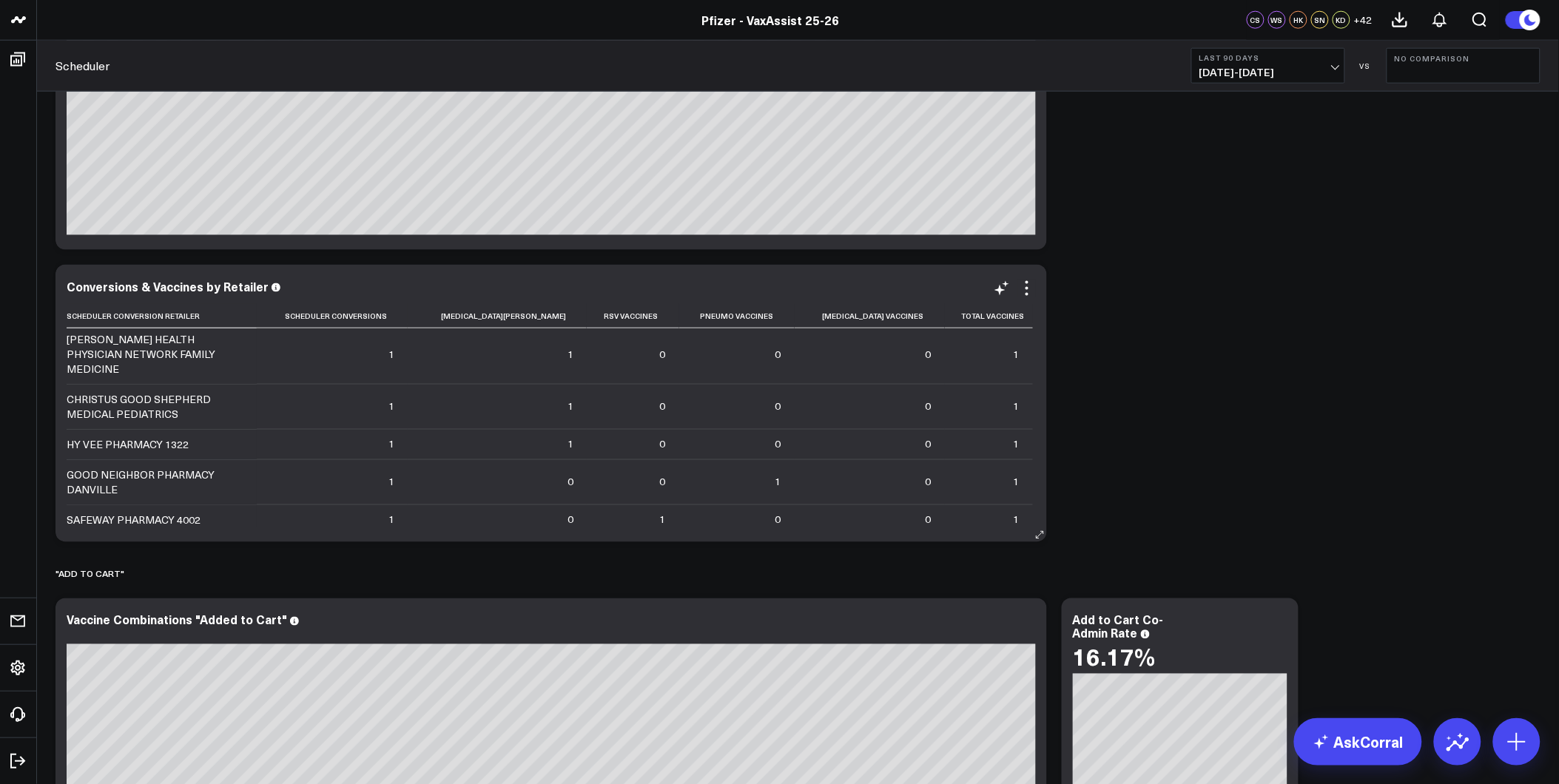
scroll to position [4848, 0]
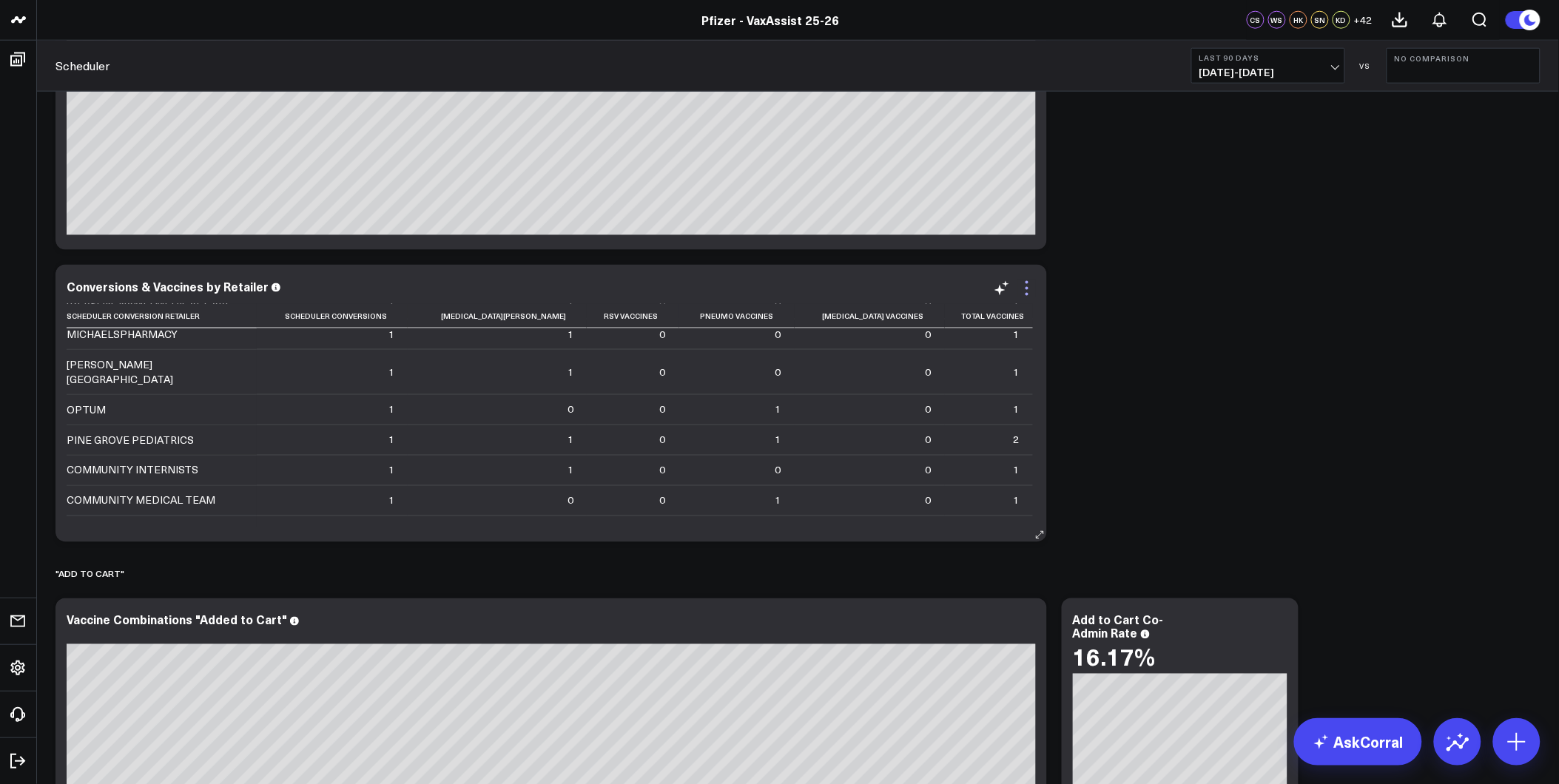
click at [1027, 288] on icon at bounding box center [1027, 288] width 3 height 3
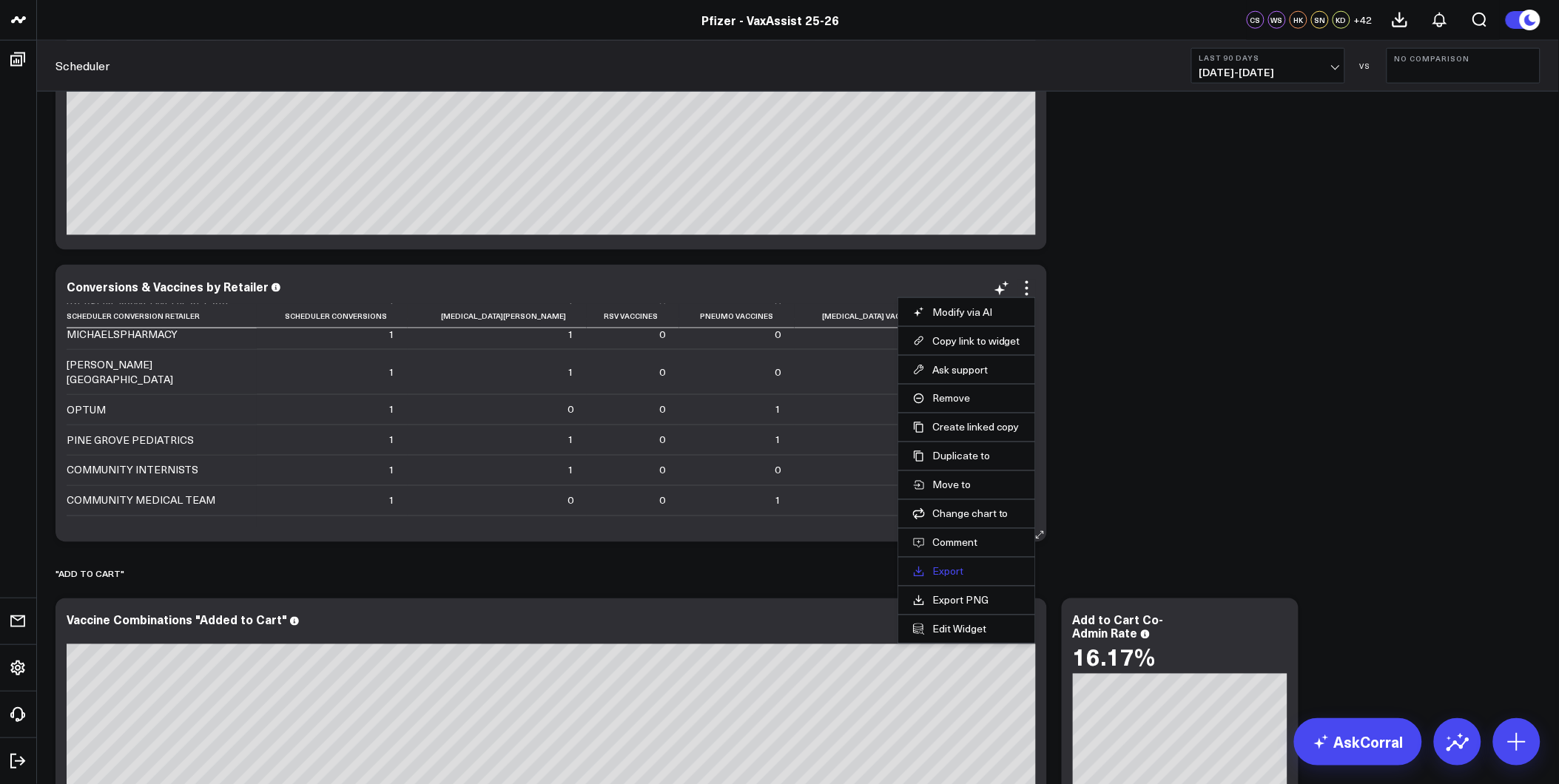
click at [943, 573] on link "Export" at bounding box center [967, 572] width 108 height 13
